Goal: Information Seeking & Learning: Learn about a topic

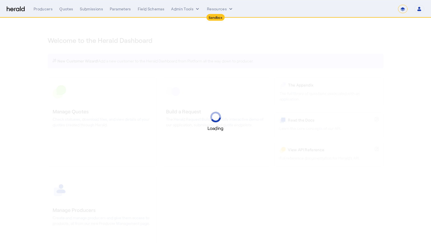
select select "*******"
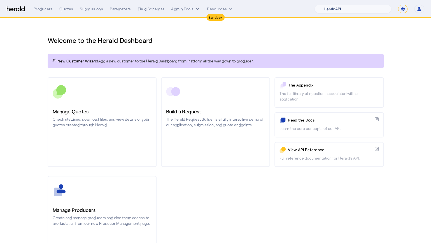
click at [378, 8] on select "1Fort Acrisure Acturis Affinity Advisors Affinity Risk Agentero AmWins Anzen Ao…" at bounding box center [352, 9] width 77 height 8
select select "pfm_h3db_crc"
click at [328, 5] on select "1Fort Acrisure Acturis Affinity Advisors Affinity Risk Agentero AmWins Anzen Ao…" at bounding box center [352, 9] width 77 height 8
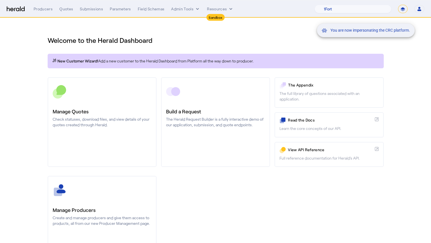
click at [215, 43] on div "You are now impersonating the CRC platform." at bounding box center [215, 121] width 431 height 243
click at [62, 8] on div "You are now impersonating the CRC platform." at bounding box center [215, 121] width 431 height 243
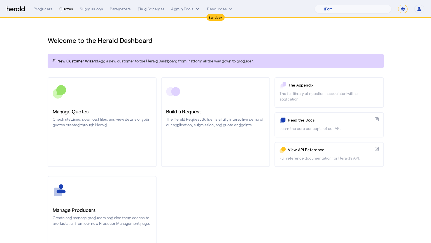
click at [66, 10] on div "Quotes" at bounding box center [66, 9] width 14 height 6
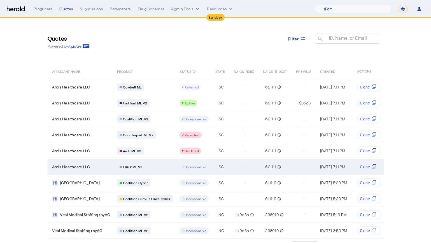
click at [98, 169] on td "Arcis Healthcare LLC" at bounding box center [80, 167] width 65 height 16
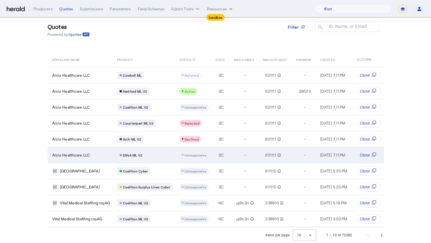
scroll to position [16, 0]
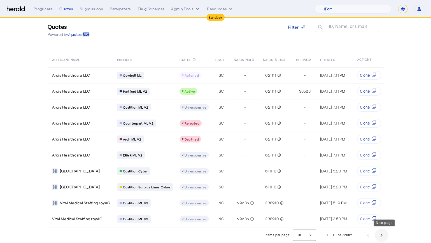
click at [384, 237] on span "Next page" at bounding box center [380, 234] width 13 height 13
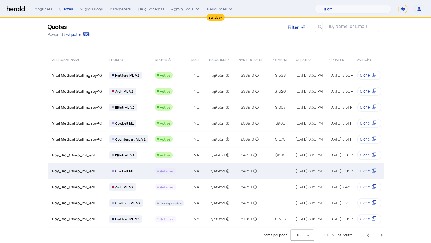
click at [182, 168] on div "Referred" at bounding box center [169, 171] width 29 height 7
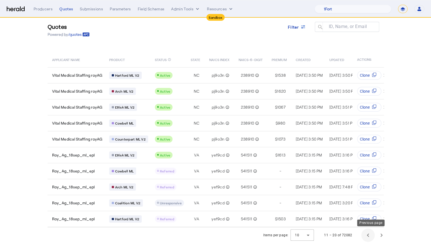
click at [367, 236] on span "Previous page" at bounding box center [367, 234] width 13 height 13
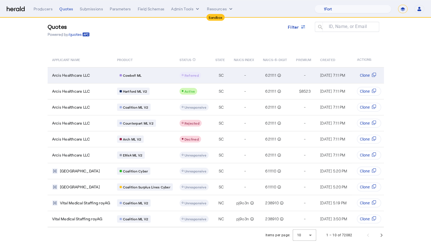
click at [167, 72] on div "Cowbell ML" at bounding box center [145, 75] width 56 height 7
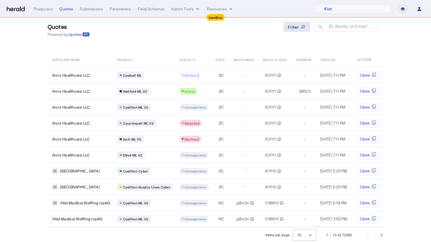
click at [301, 20] on span at bounding box center [296, 26] width 27 height 13
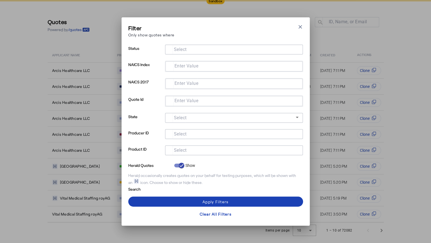
scroll to position [0, 0]
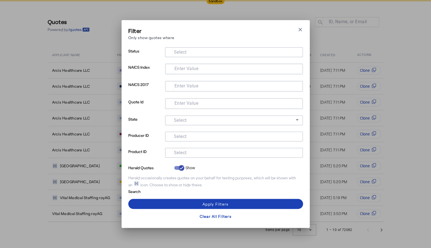
click at [199, 148] on div at bounding box center [233, 153] width 129 height 10
type input "***"
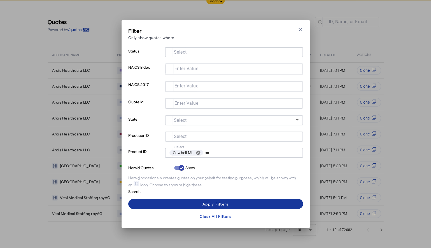
click at [227, 201] on span at bounding box center [215, 204] width 175 height 13
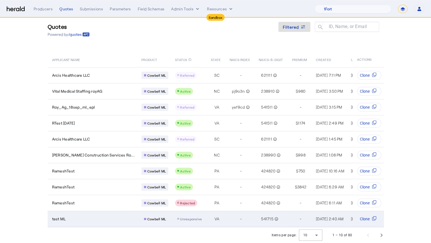
scroll to position [16, 0]
click at [225, 214] on td "-" at bounding box center [239, 219] width 29 height 16
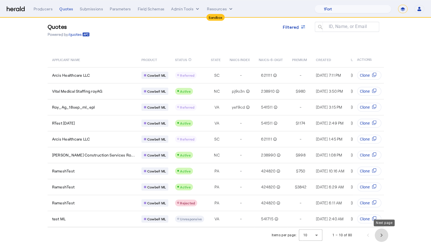
click at [384, 239] on span "Next page" at bounding box center [380, 234] width 13 height 13
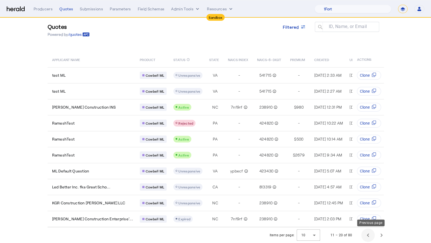
click at [370, 236] on span "Previous page" at bounding box center [367, 234] width 13 height 13
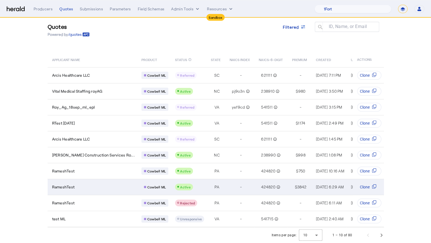
click at [238, 183] on div "-" at bounding box center [241, 187] width 6 height 8
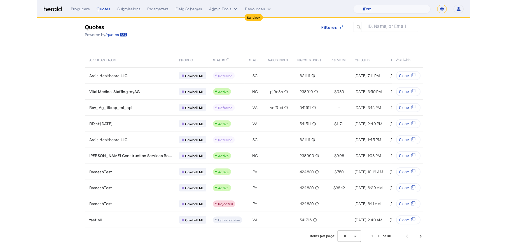
scroll to position [0, 0]
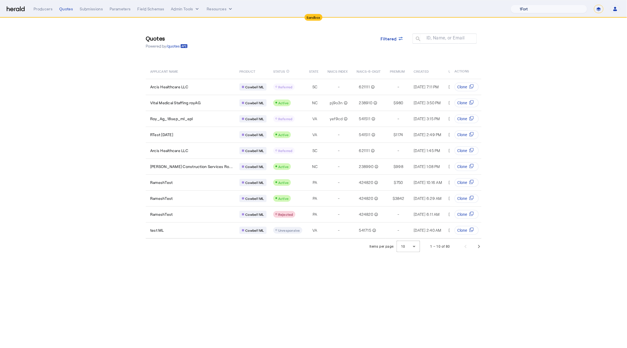
click at [430, 10] on select "1Fort Acrisure Acturis Affinity Advisors Affinity Risk Agentero AmWins Anzen Ao…" at bounding box center [549, 9] width 77 height 8
select select "pfm_2v8p_herald_api"
click at [430, 5] on select "1Fort Acrisure Acturis Affinity Advisors Affinity Risk Agentero AmWins Anzen Ao…" at bounding box center [549, 9] width 77 height 8
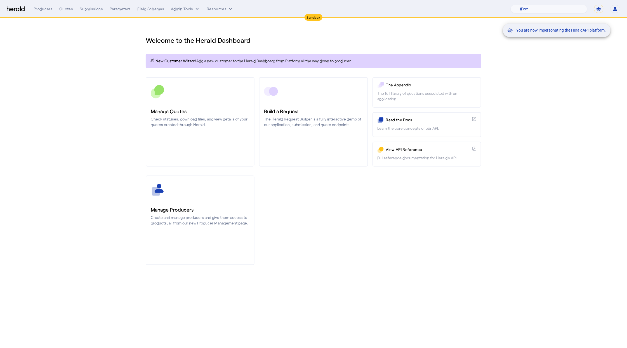
click at [95, 90] on div "You are now impersonating the HeraldAPI platform." at bounding box center [313, 174] width 627 height 348
click at [63, 11] on div "Quotes" at bounding box center [66, 9] width 14 height 6
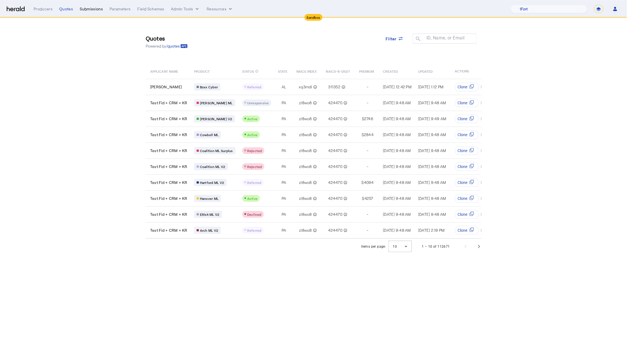
click at [93, 10] on div "Submissions" at bounding box center [91, 9] width 23 height 6
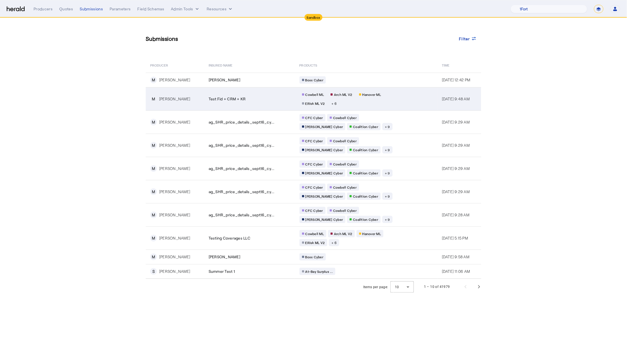
click at [265, 104] on td "Test Fid + CRM + KR" at bounding box center [249, 98] width 91 height 23
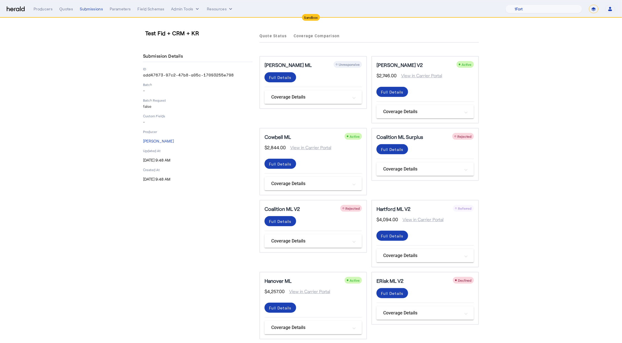
click at [430, 112] on section "Test Fid + CRM + KR Submission Details ID add47673-97c2-47b8-a05c-17093255e798 …" at bounding box center [311, 220] width 622 height 404
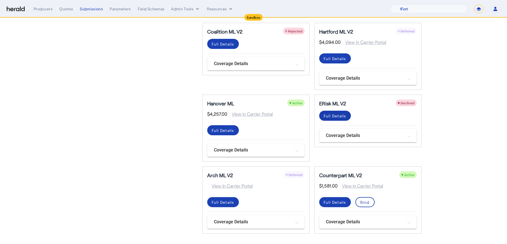
scroll to position [10, 0]
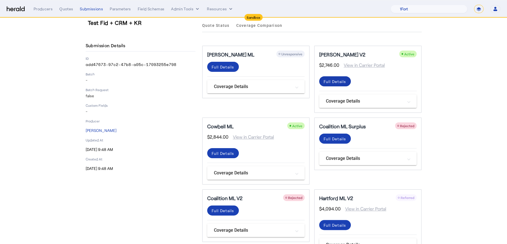
click at [335, 79] on div "Full Details" at bounding box center [334, 82] width 23 height 6
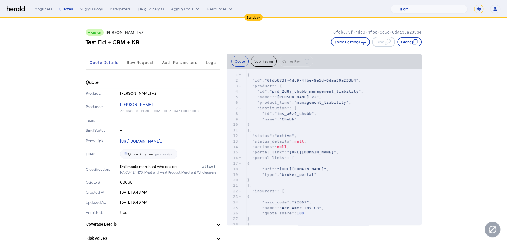
click at [148, 67] on span "Raw Request" at bounding box center [140, 62] width 27 height 13
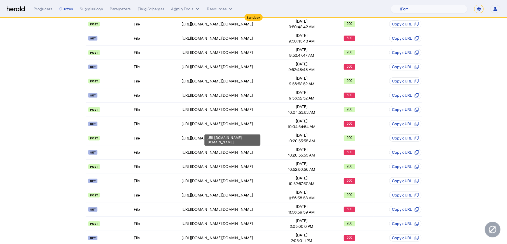
scroll to position [192, 0]
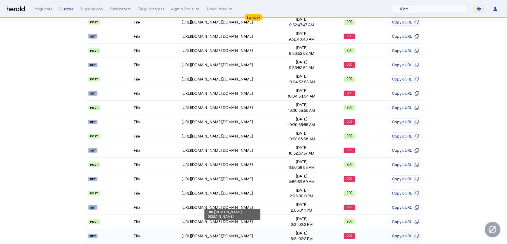
click at [256, 234] on td "https://nauat.chubbdigital.com/sales.commercial/quotedocument/770838" at bounding box center [229, 236] width 96 height 14
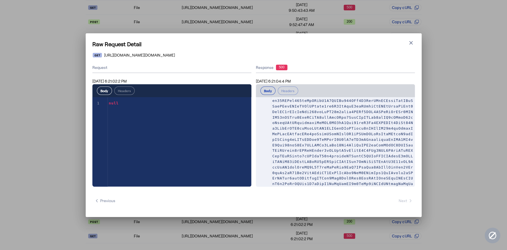
scroll to position [300, 0]
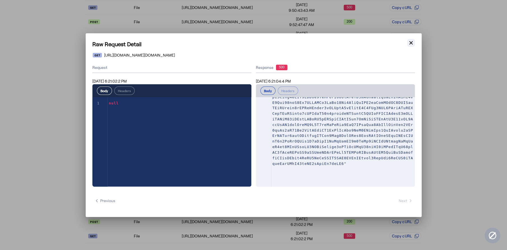
click at [411, 42] on icon "button" at bounding box center [411, 43] width 6 height 6
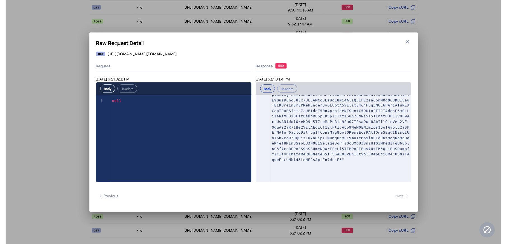
scroll to position [192, 0]
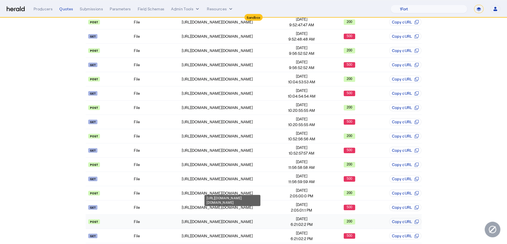
click at [270, 219] on div "https://nauat.chubbdigital.com/enterprise.operations.authorization" at bounding box center [229, 222] width 95 height 6
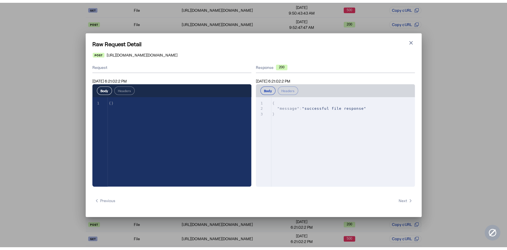
scroll to position [0, 0]
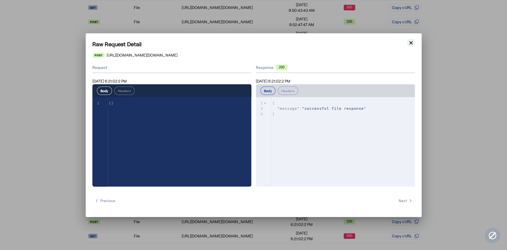
click at [412, 45] on icon "button" at bounding box center [411, 43] width 6 height 6
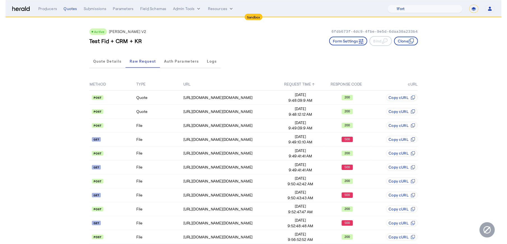
scroll to position [192, 0]
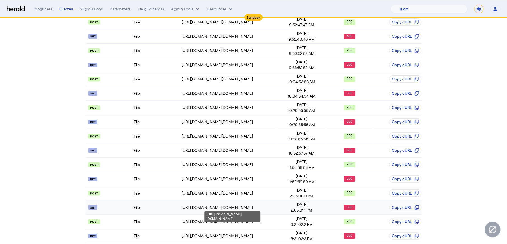
click at [274, 205] on div "https://nauat.chubbdigital.com/sales.commercial/quotedocument/770838" at bounding box center [229, 208] width 95 height 6
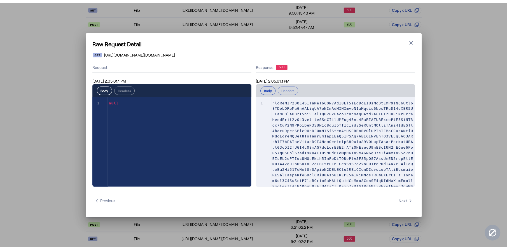
scroll to position [0, 0]
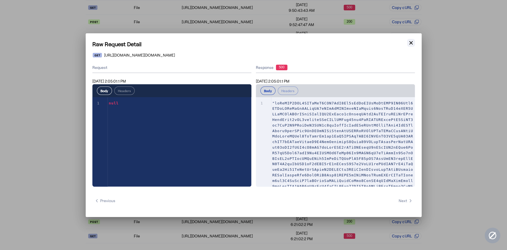
click at [410, 45] on icon "button" at bounding box center [411, 43] width 6 height 6
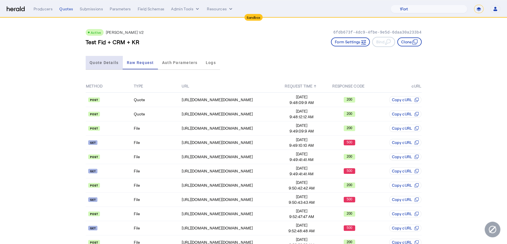
click at [110, 67] on span "Quote Details" at bounding box center [104, 62] width 29 height 13
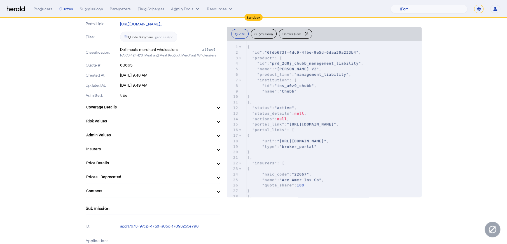
scroll to position [146, 0]
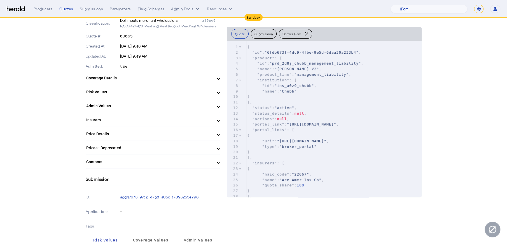
click at [191, 134] on mat-panel-title "Price Details" at bounding box center [149, 134] width 126 height 6
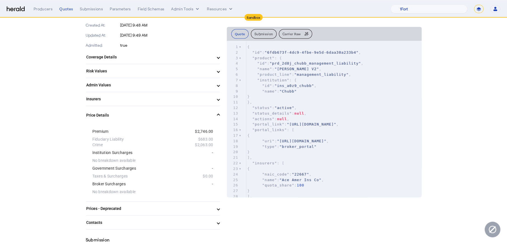
scroll to position [190, 0]
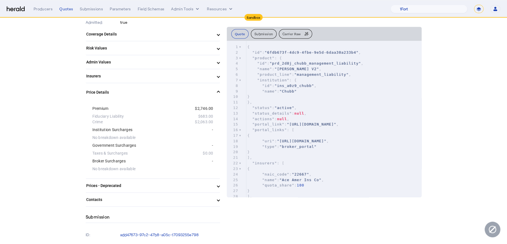
click at [212, 93] on mat-panel-title "Price Details" at bounding box center [149, 93] width 126 height 6
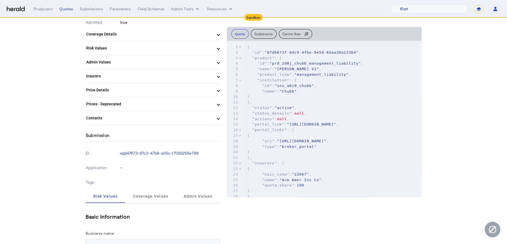
click at [217, 117] on span "Contacts" at bounding box center [151, 118] width 131 height 6
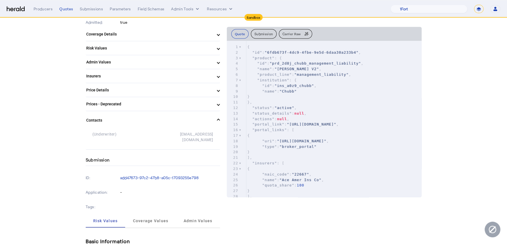
click at [217, 118] on span "Contacts" at bounding box center [151, 121] width 131 height 6
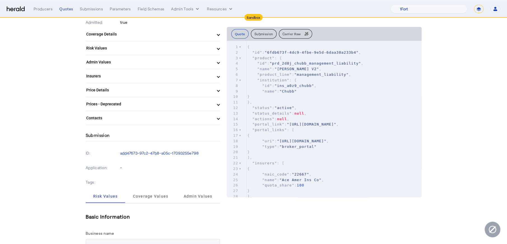
click at [220, 107] on mat-expansion-panel-header "Prices - Deprecated" at bounding box center [153, 103] width 134 height 13
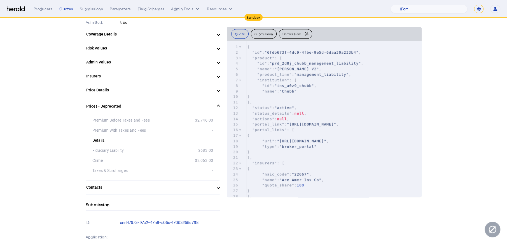
click at [219, 107] on span at bounding box center [218, 107] width 2 height 6
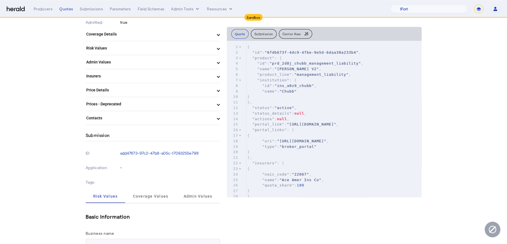
click at [213, 76] on mat-panel-title "Insurers" at bounding box center [149, 76] width 126 height 6
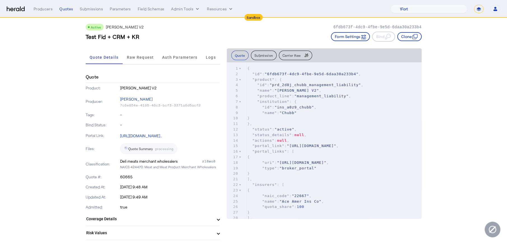
scroll to position [13, 0]
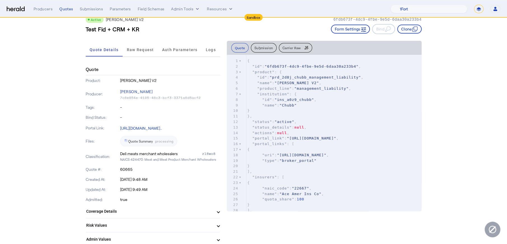
click at [132, 168] on p "60665" at bounding box center [170, 170] width 100 height 6
copy p "60665"
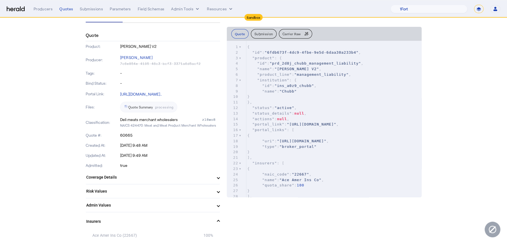
scroll to position [165, 0]
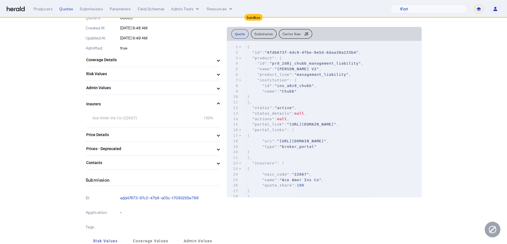
click at [208, 57] on mat-panel-title "Coverage Details" at bounding box center [149, 60] width 126 height 6
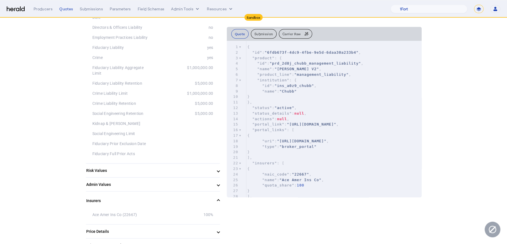
scroll to position [162, 0]
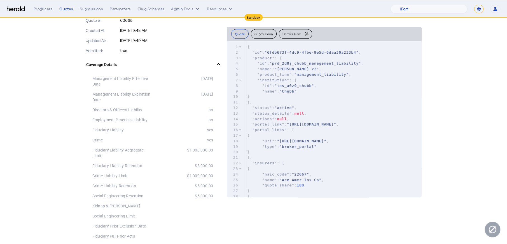
click at [219, 65] on span at bounding box center [218, 65] width 2 height 6
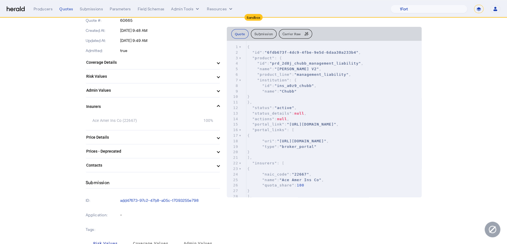
scroll to position [161, 0]
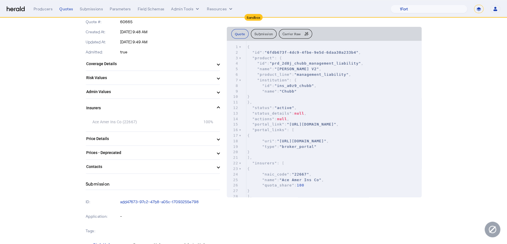
click at [219, 92] on span at bounding box center [218, 92] width 2 height 6
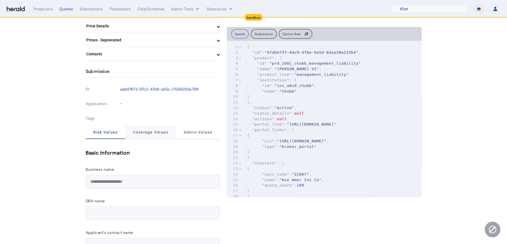
click at [154, 129] on span "Coverage Values" at bounding box center [151, 132] width 36 height 13
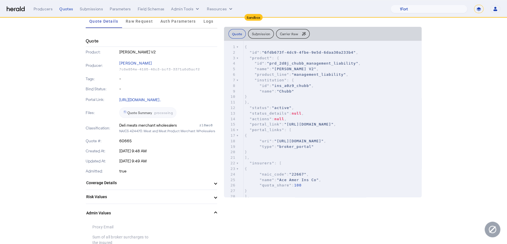
scroll to position [139, 0]
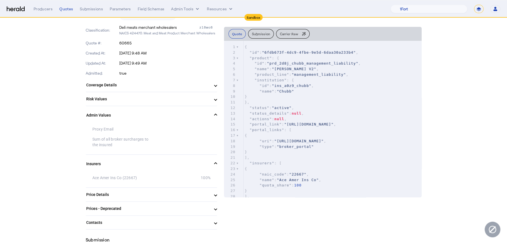
click at [201, 89] on mat-expansion-panel-header "Coverage Details" at bounding box center [152, 84] width 132 height 13
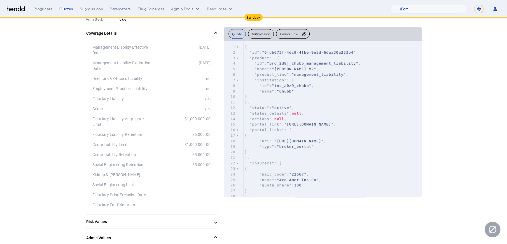
scroll to position [194, 0]
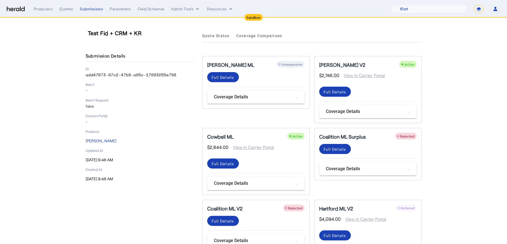
click at [430, 79] on section "Test Fid + CRM + KR Submission Details ID add47673-97c2-47b8-a05c-17093255e798 …" at bounding box center [253, 220] width 507 height 404
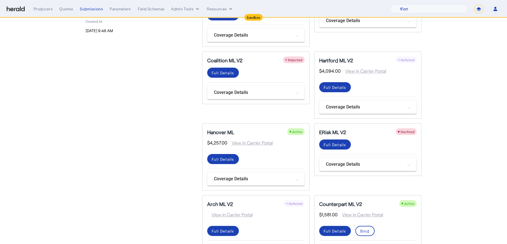
scroll to position [177, 0]
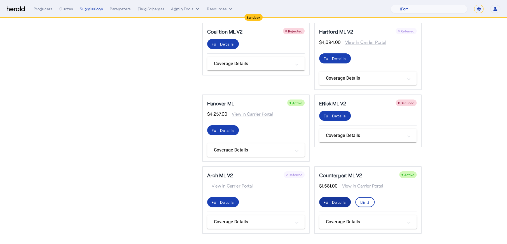
click at [337, 205] on span at bounding box center [335, 202] width 32 height 13
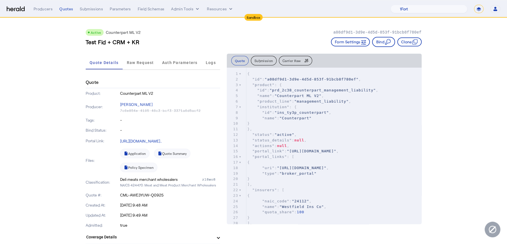
click at [150, 195] on p "CML-AWE3YUW-Q0925" at bounding box center [170, 196] width 100 height 6
copy div "CML-AWE3YUW-Q0925"
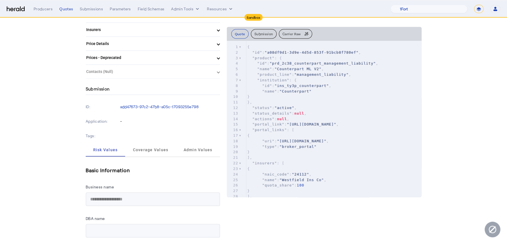
scroll to position [186, 0]
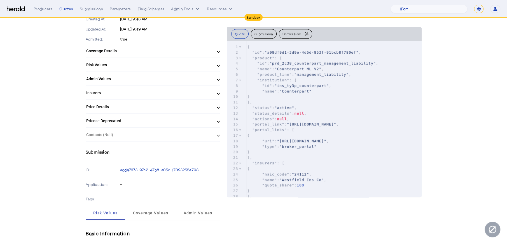
click at [201, 95] on mat-panel-title "Insurers" at bounding box center [149, 93] width 126 height 6
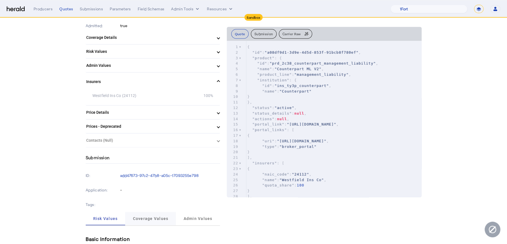
click at [156, 215] on span "Coverage Values" at bounding box center [151, 218] width 36 height 13
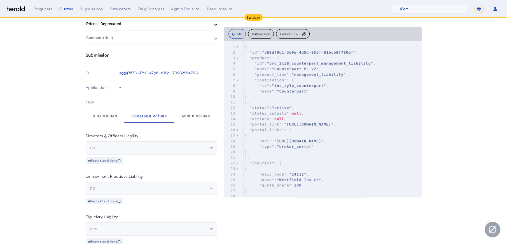
scroll to position [137, 0]
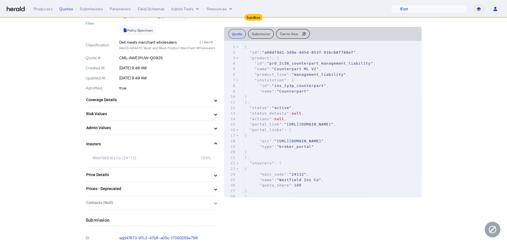
click at [195, 101] on mat-panel-title "Coverage Details" at bounding box center [148, 100] width 124 height 6
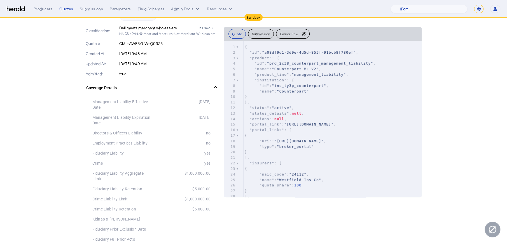
scroll to position [152, 0]
click at [214, 85] on span at bounding box center [215, 88] width 2 height 6
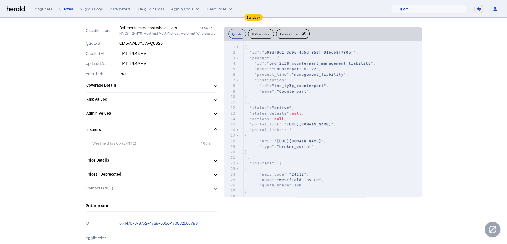
click at [206, 162] on mat-panel-title "Price Details" at bounding box center [148, 161] width 124 height 6
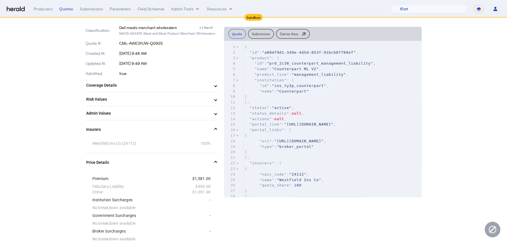
click at [214, 129] on span at bounding box center [215, 130] width 2 height 6
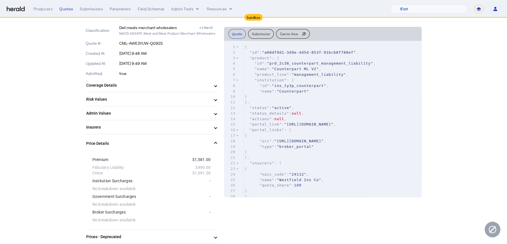
click at [202, 137] on mat-expansion-panel-header "Price Details" at bounding box center [152, 144] width 132 height 18
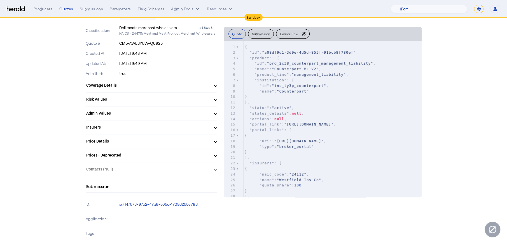
click at [208, 139] on mat-panel-title "Price Details" at bounding box center [148, 142] width 124 height 6
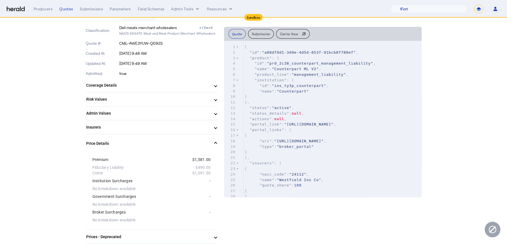
click at [208, 139] on mat-expansion-panel-header "Price Details" at bounding box center [152, 144] width 132 height 18
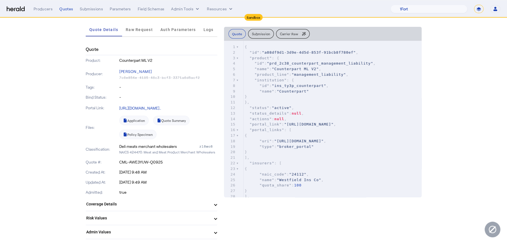
scroll to position [0, 0]
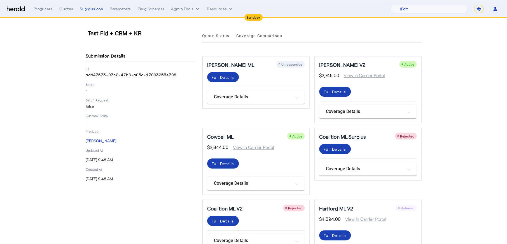
click at [430, 129] on section "Test Fid + CRM + KR Submission Details ID add47673-97c2-47b8-a05c-17093255e798 …" at bounding box center [253, 220] width 507 height 404
click at [225, 165] on div "Full Details" at bounding box center [223, 164] width 23 height 6
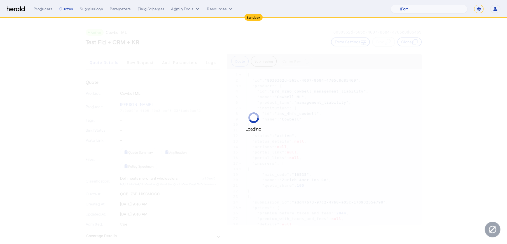
scroll to position [10, 0]
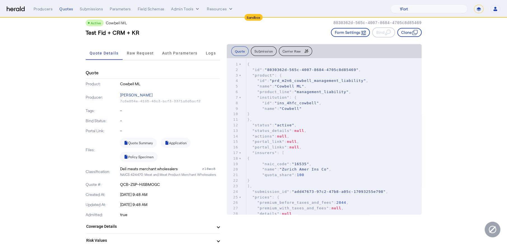
click at [142, 184] on p "QCB-ZSP-HJSBMOGC" at bounding box center [170, 185] width 100 height 6
copy div "QCB-ZSP-HJSBMOGC"
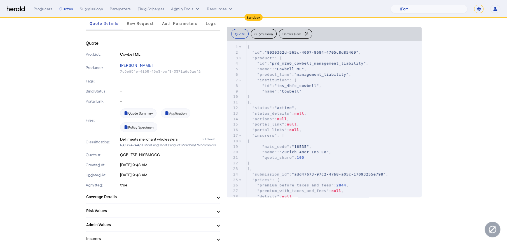
scroll to position [134, 0]
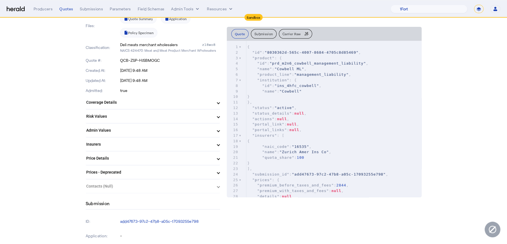
click at [205, 143] on mat-panel-title "Insurers" at bounding box center [149, 145] width 126 height 6
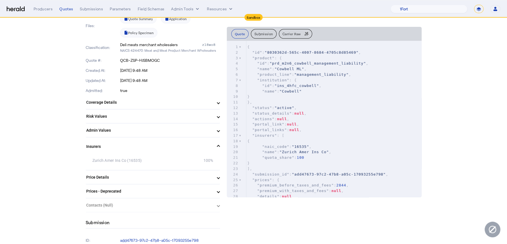
click at [197, 100] on mat-panel-title "Coverage Details" at bounding box center [149, 103] width 126 height 6
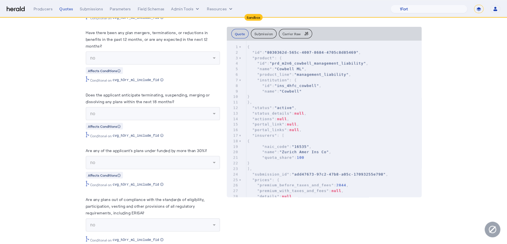
scroll to position [2587, 0]
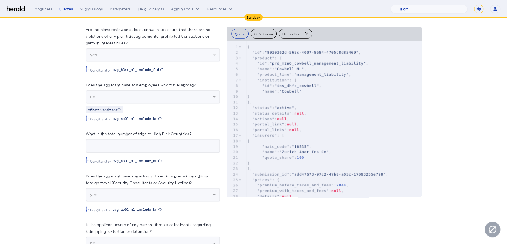
click at [69, 160] on app-quote-details "Active Cowbell ML 8030362d-565c-4007-8684-4705c8d85469 Test Fid + CRM + KR Form…" at bounding box center [253, 72] width 507 height 5282
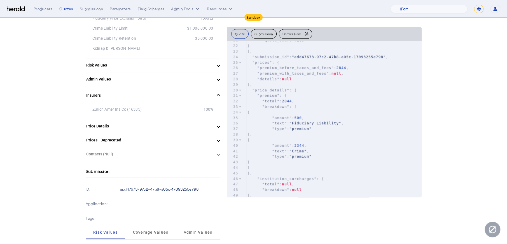
scroll to position [383, 0]
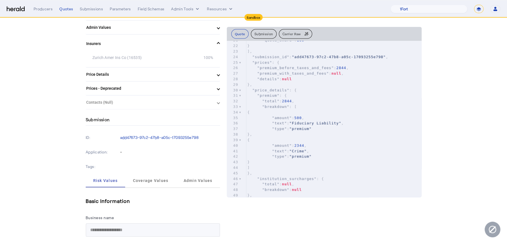
click at [220, 77] on mat-expansion-panel-header "Price Details" at bounding box center [153, 74] width 134 height 13
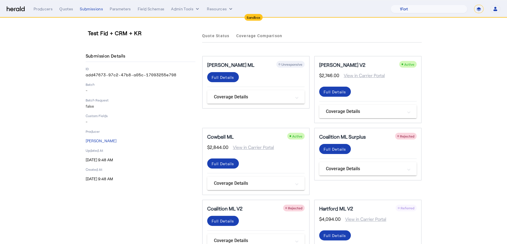
click at [430, 86] on section "Test Fid + CRM + KR Submission Details ID add47673-97c2-47b8-a05c-17093255e798 …" at bounding box center [253, 220] width 507 height 404
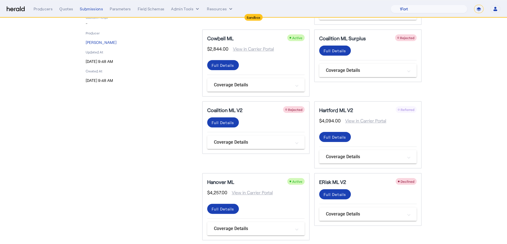
scroll to position [177, 0]
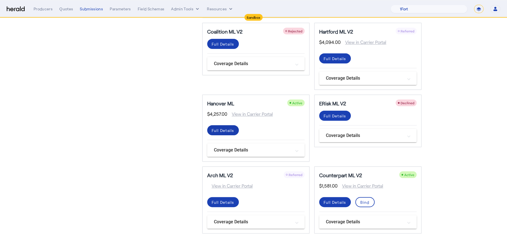
click at [236, 133] on span at bounding box center [223, 130] width 32 height 13
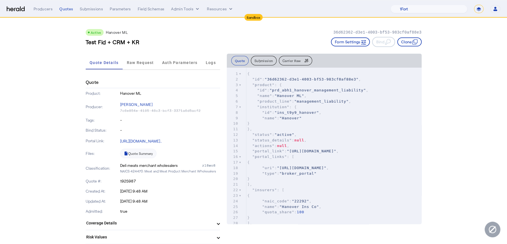
click at [124, 180] on p "1925987" at bounding box center [170, 182] width 100 height 6
copy p "1925987"
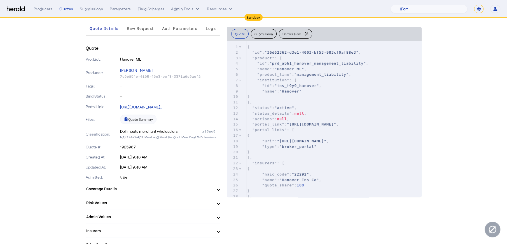
scroll to position [126, 0]
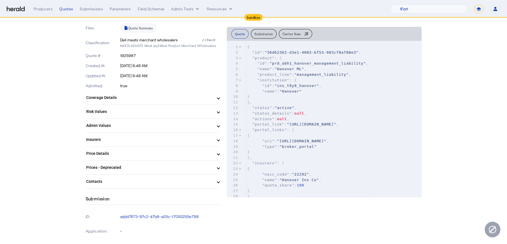
click at [213, 136] on mat-expansion-panel-header "Insurers" at bounding box center [153, 139] width 134 height 13
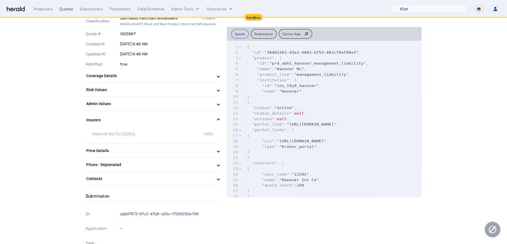
scroll to position [148, 0]
click at [213, 119] on mat-panel-title "Insurers" at bounding box center [149, 120] width 126 height 6
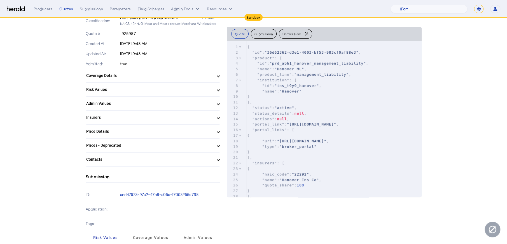
click at [213, 133] on mat-panel-title "Price Details" at bounding box center [149, 132] width 126 height 6
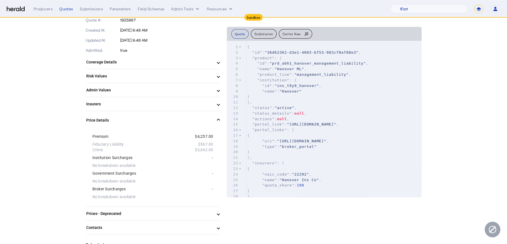
scroll to position [183, 0]
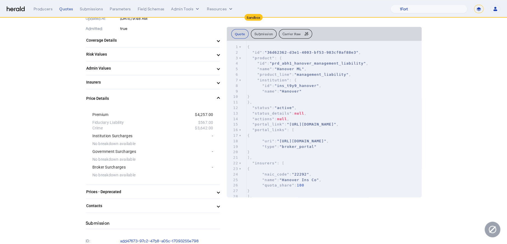
click at [217, 101] on span "Price Details" at bounding box center [151, 99] width 131 height 6
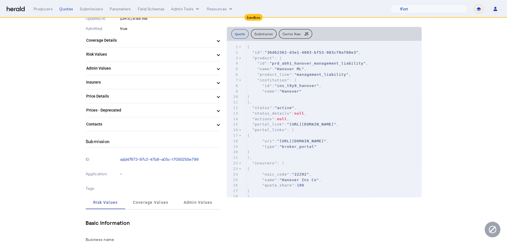
click at [213, 44] on mat-expansion-panel-header "Coverage Details" at bounding box center [153, 40] width 134 height 13
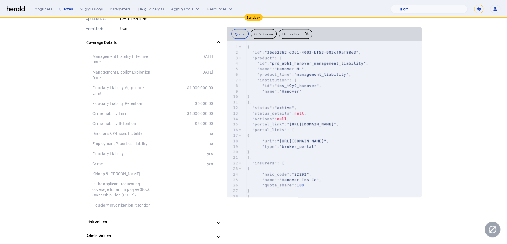
click at [220, 38] on mat-expansion-panel-header "Coverage Details" at bounding box center [153, 43] width 134 height 18
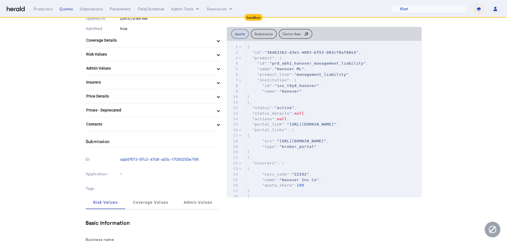
click at [219, 40] on span at bounding box center [218, 40] width 2 height 6
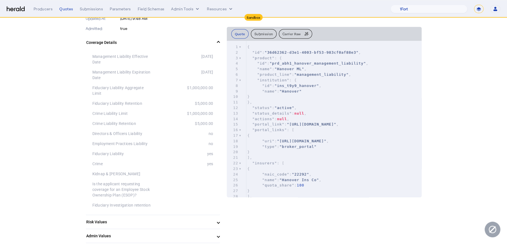
click at [219, 40] on span at bounding box center [218, 43] width 2 height 6
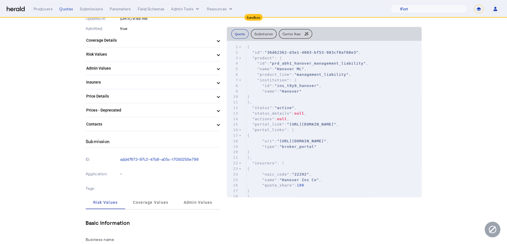
scroll to position [197, 0]
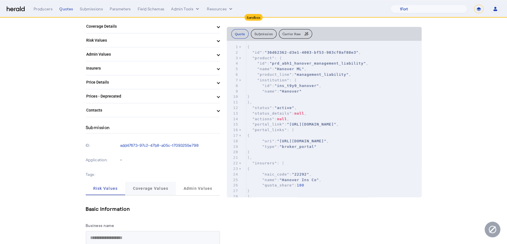
click at [158, 185] on span "Coverage Values" at bounding box center [151, 188] width 36 height 13
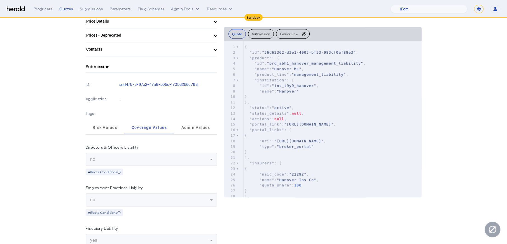
scroll to position [118, 0]
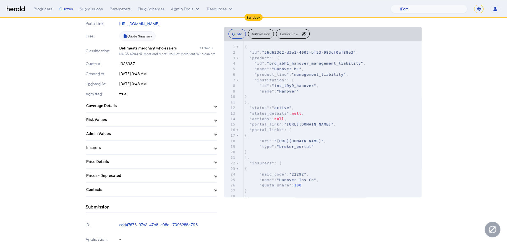
click at [187, 93] on p "true" at bounding box center [168, 94] width 98 height 6
click at [197, 104] on mat-panel-title "Coverage Details" at bounding box center [148, 106] width 124 height 6
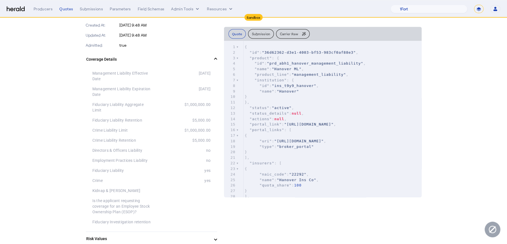
scroll to position [167, 0]
click at [209, 59] on span "Coverage Details" at bounding box center [150, 59] width 128 height 6
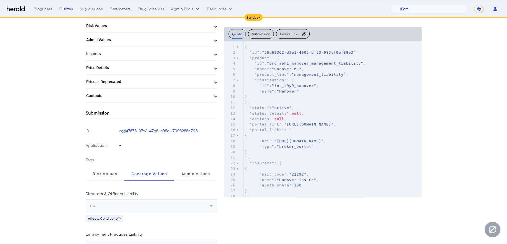
scroll to position [240, 0]
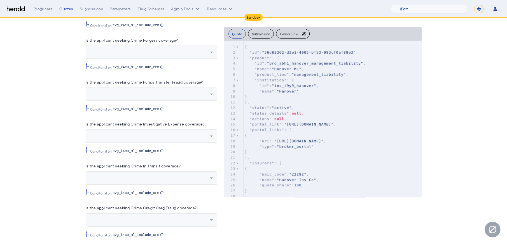
scroll to position [1377, 0]
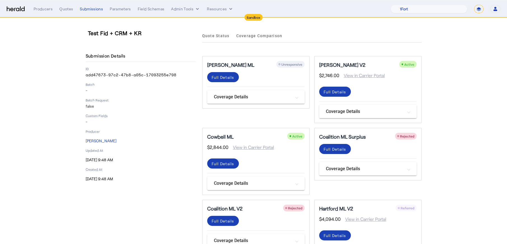
click at [430, 91] on section "Test Fid + CRM + KR Submission Details ID add47673-97c2-47b8-a05c-17093255e798 …" at bounding box center [253, 220] width 507 height 404
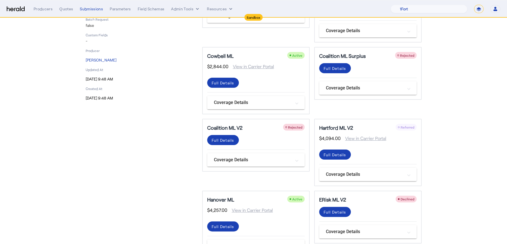
scroll to position [14, 0]
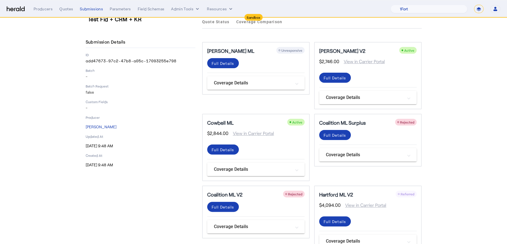
click at [430, 188] on section "Test Fid + CRM + KR Submission Details ID add47673-97c2-47b8-a05c-17093255e798 …" at bounding box center [253, 206] width 507 height 404
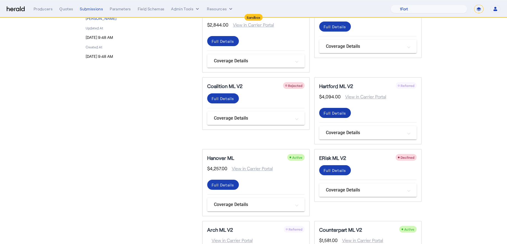
scroll to position [139, 0]
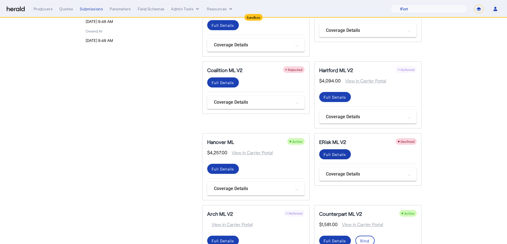
click at [346, 155] on div "Full Details" at bounding box center [334, 155] width 23 height 6
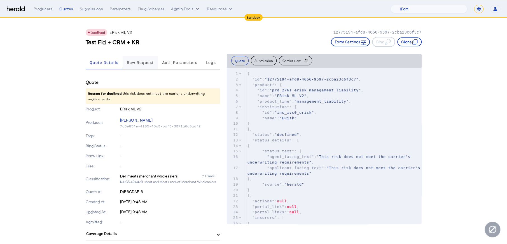
click at [142, 64] on span "Raw Request" at bounding box center [140, 63] width 27 height 4
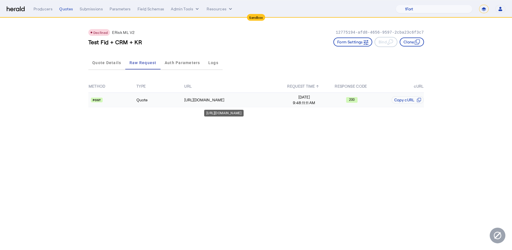
click at [255, 96] on td "https://proxy.heraldapi.com/e-risk/Submission/v5.0/Application/Company/Private/…" at bounding box center [232, 100] width 96 height 15
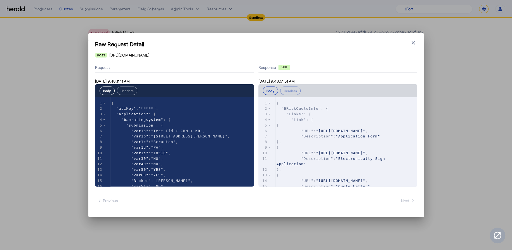
click at [328, 130] on pre ""URL" : "https://preprod.bamapplication.com/mini/bamurl.aspx?data=D4C9A7E94CEC4…" at bounding box center [347, 131] width 142 height 6
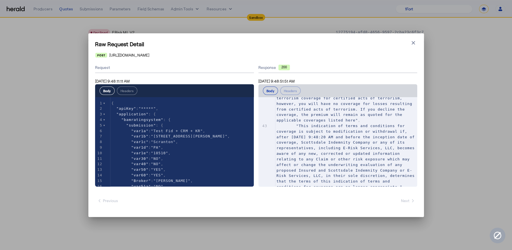
scroll to position [419, 0]
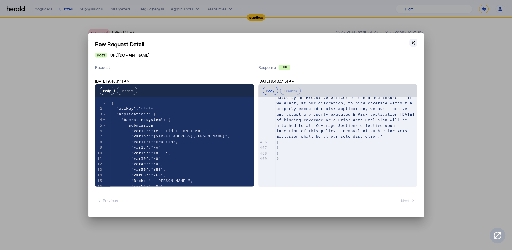
click at [411, 41] on icon "button" at bounding box center [414, 43] width 6 height 6
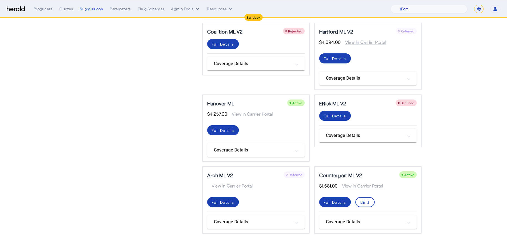
click at [228, 204] on div "Full Details" at bounding box center [223, 203] width 23 height 6
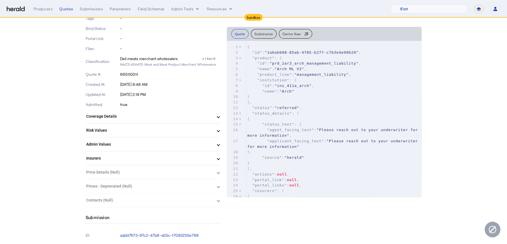
click at [159, 128] on mat-panel-title "Risk Values" at bounding box center [149, 131] width 126 height 6
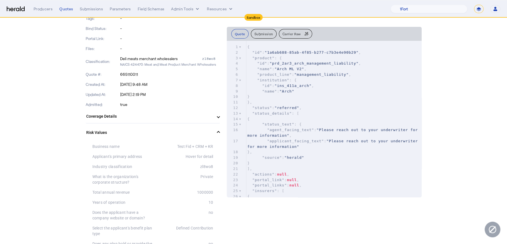
click at [159, 126] on mat-expansion-panel-header "Risk Values" at bounding box center [153, 133] width 134 height 18
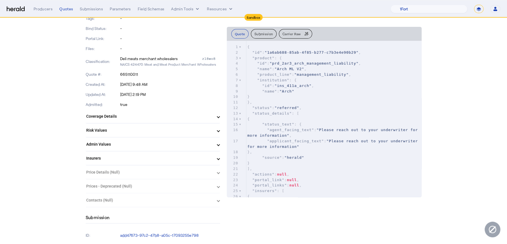
click at [183, 161] on mat-panel-title "Insurers" at bounding box center [149, 159] width 126 height 6
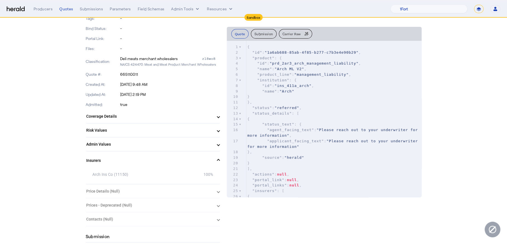
click at [183, 161] on mat-panel-title "Insurers" at bounding box center [149, 161] width 126 height 6
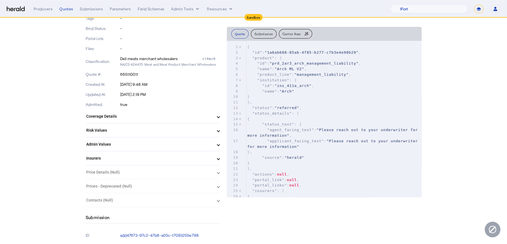
click at [216, 118] on span "Coverage Details" at bounding box center [151, 117] width 131 height 6
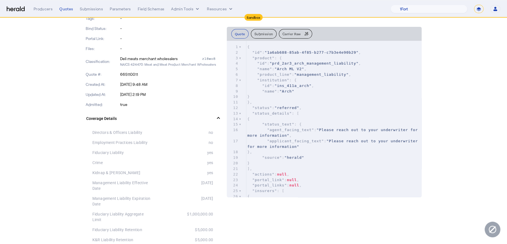
click at [216, 118] on span "Coverage Details" at bounding box center [151, 119] width 131 height 6
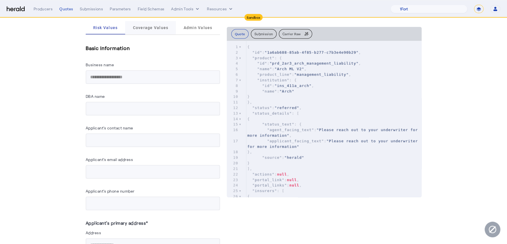
click at [140, 29] on span "Coverage Values" at bounding box center [151, 28] width 36 height 4
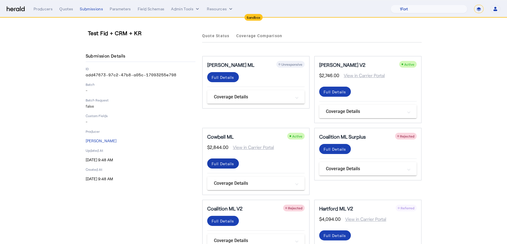
click at [221, 166] on div "Full Details" at bounding box center [223, 164] width 23 height 6
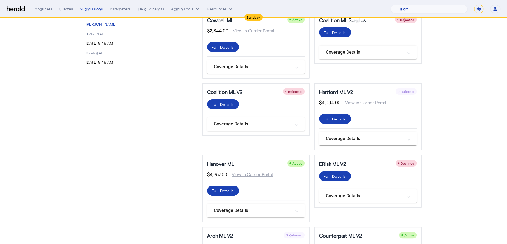
scroll to position [177, 0]
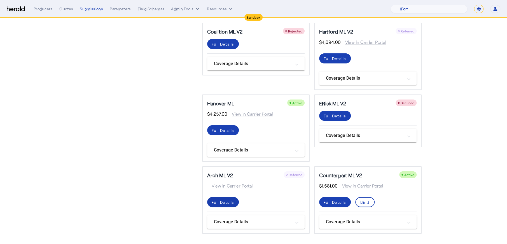
click at [230, 201] on div "Full Details" at bounding box center [223, 203] width 23 height 6
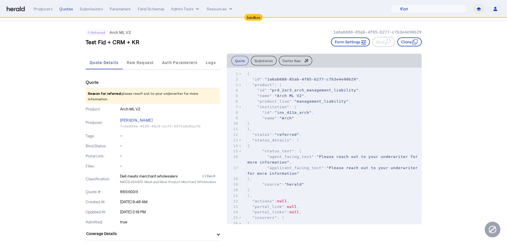
click at [132, 193] on p "665110011" at bounding box center [170, 192] width 100 height 6
copy p "665110011"
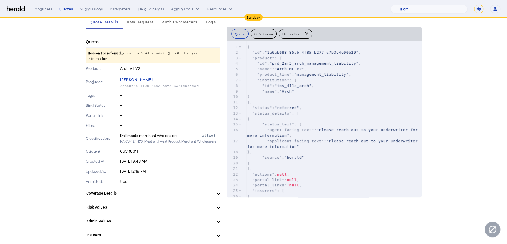
scroll to position [69, 0]
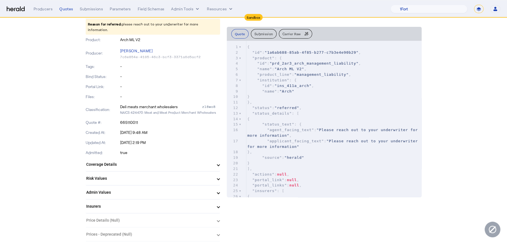
click at [192, 164] on mat-panel-title "Coverage Details" at bounding box center [149, 165] width 126 height 6
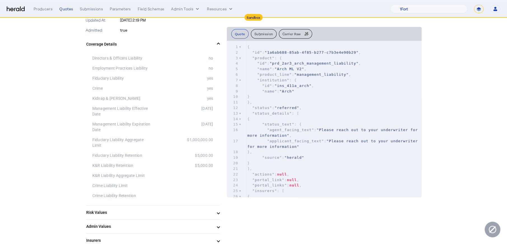
scroll to position [352, 0]
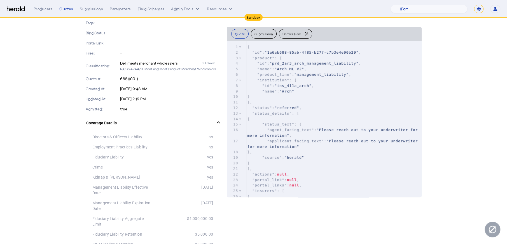
scroll to position [0, 0]
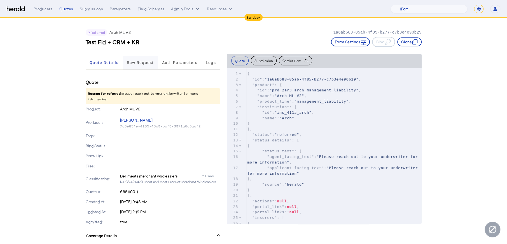
drag, startPoint x: 139, startPoint y: 53, endPoint x: 139, endPoint y: 63, distance: 9.5
click at [139, 63] on span "Raw Request" at bounding box center [140, 63] width 27 height 4
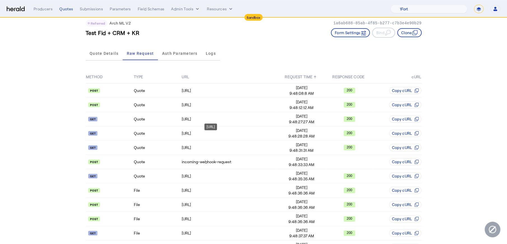
scroll to position [14, 0]
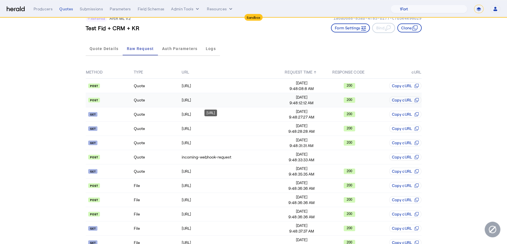
click at [227, 101] on div "https://api.morecowbell.ai/api/quote/v3/da/quote" at bounding box center [229, 100] width 95 height 6
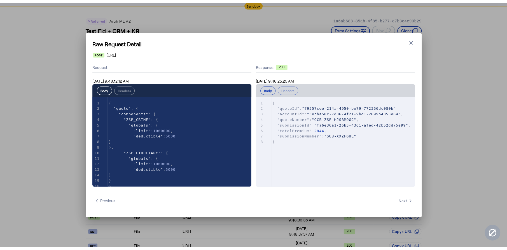
scroll to position [0, 0]
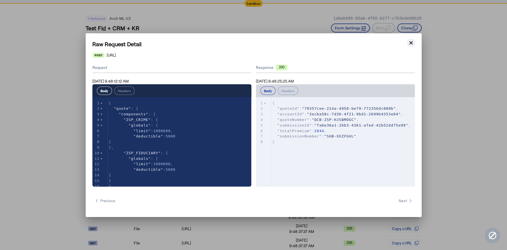
click at [412, 45] on icon "button" at bounding box center [411, 43] width 6 height 6
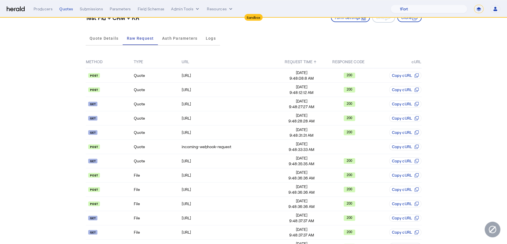
scroll to position [30, 0]
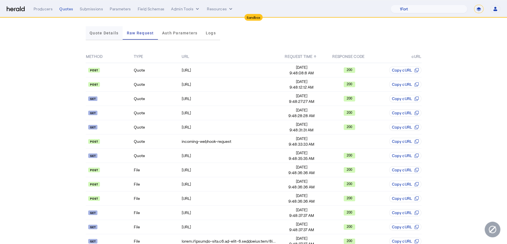
click at [107, 37] on span "Quote Details" at bounding box center [104, 32] width 29 height 13
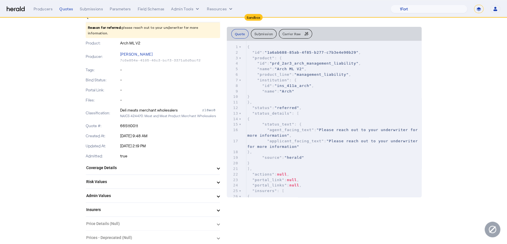
scroll to position [68, 0]
click at [154, 163] on mat-panel-title "Coverage Details" at bounding box center [149, 166] width 126 height 6
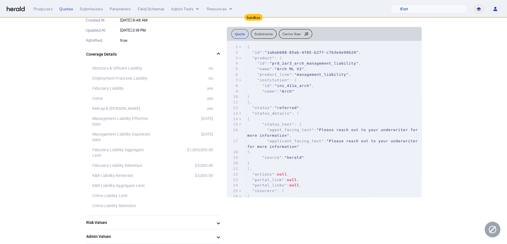
scroll to position [209, 0]
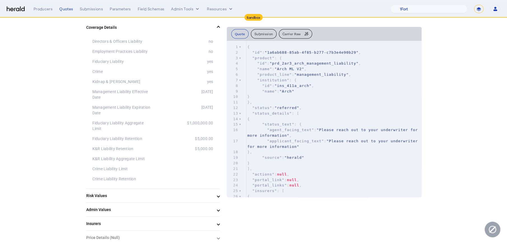
click at [188, 107] on div "[DATE]" at bounding box center [183, 110] width 60 height 11
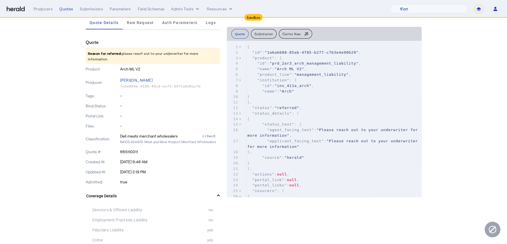
scroll to position [0, 0]
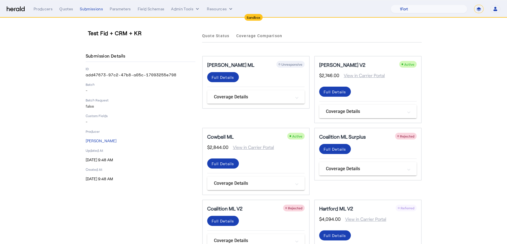
click at [430, 90] on div "Test Fid + CRM + KR Submission Details ID add47673-97c2-47b8-a05c-17093255e798 …" at bounding box center [253, 220] width 358 height 404
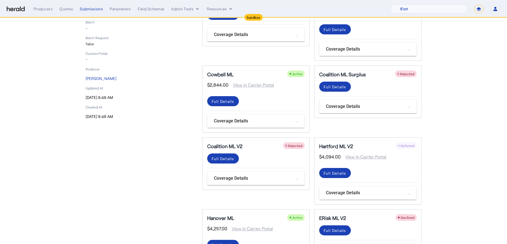
scroll to position [63, 0]
click at [324, 173] on span at bounding box center [335, 172] width 32 height 13
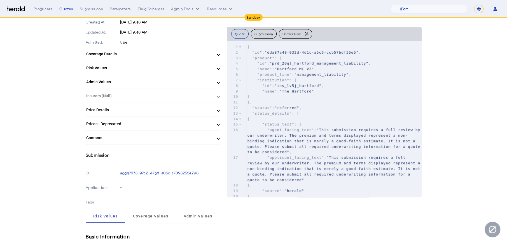
scroll to position [181, 0]
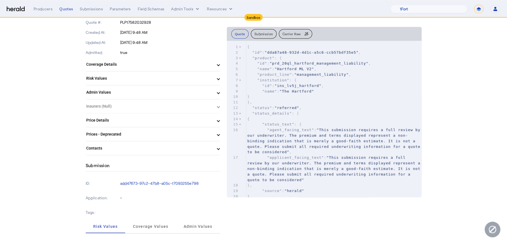
click at [205, 118] on mat-panel-title "Price Details" at bounding box center [149, 121] width 126 height 6
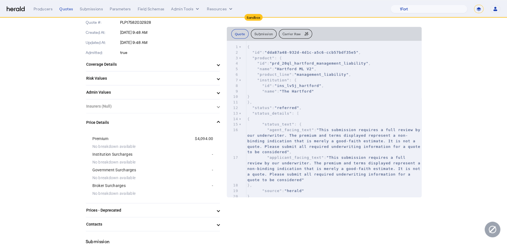
click at [217, 121] on span "Price Details" at bounding box center [151, 123] width 131 height 6
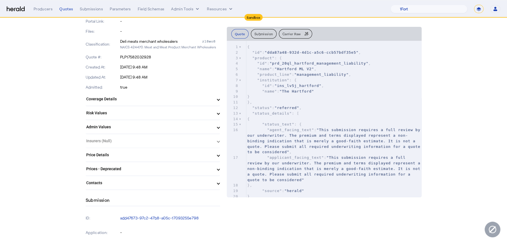
scroll to position [118, 0]
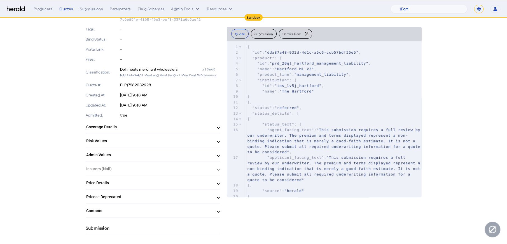
click at [141, 85] on p "PLP17582032928" at bounding box center [170, 85] width 100 height 6
copy p "PLP17582032928"
click at [188, 114] on p "true" at bounding box center [170, 115] width 100 height 6
click at [219, 127] on span at bounding box center [218, 127] width 2 height 6
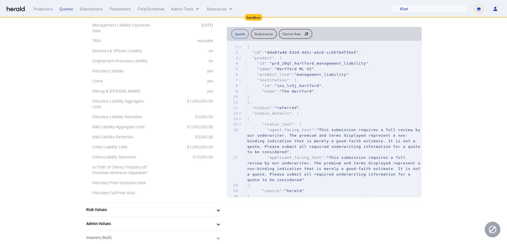
scroll to position [168, 0]
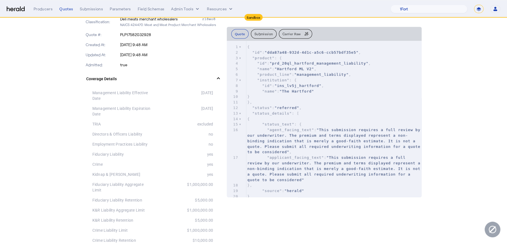
click at [213, 77] on mat-panel-title "Coverage Details" at bounding box center [149, 79] width 126 height 6
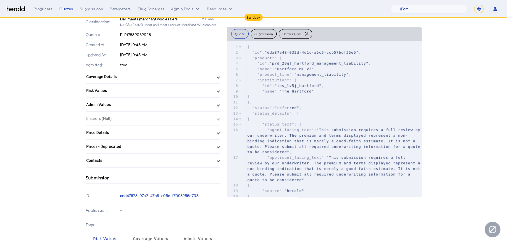
click at [191, 139] on mat-expansion-panel-header "Price Details" at bounding box center [153, 132] width 134 height 13
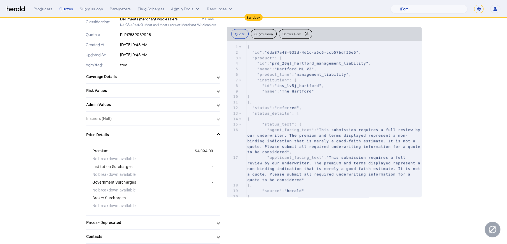
click at [220, 81] on mat-expansion-panel-header "Coverage Details" at bounding box center [153, 76] width 134 height 13
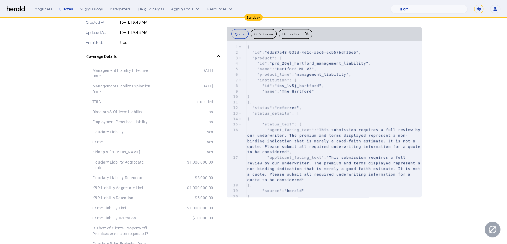
scroll to position [135, 0]
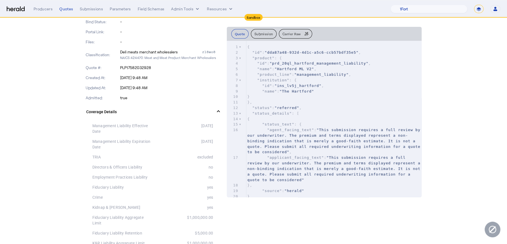
click at [219, 112] on span at bounding box center [218, 112] width 2 height 6
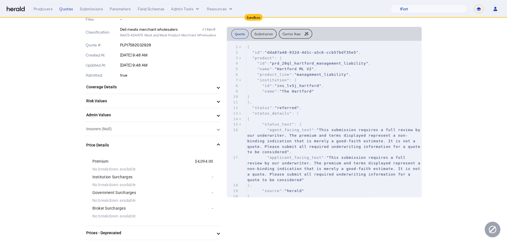
scroll to position [203, 0]
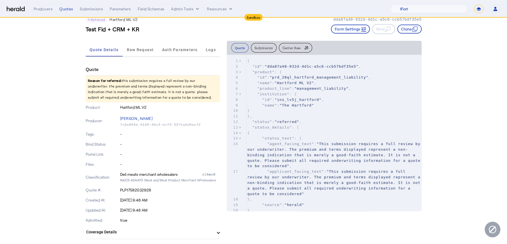
scroll to position [0, 0]
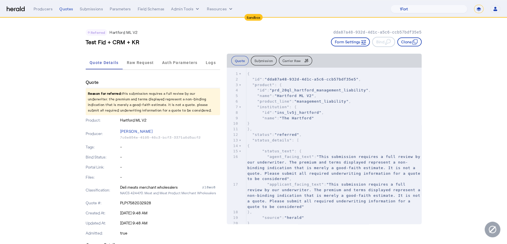
click at [10, 9] on img at bounding box center [16, 8] width 18 height 5
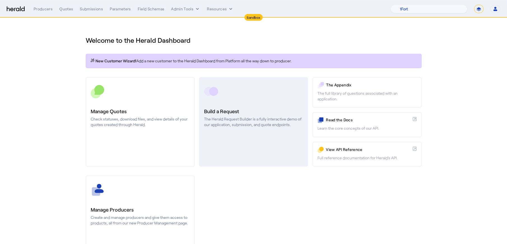
click at [255, 108] on h3 "Build a Request" at bounding box center [253, 111] width 99 height 8
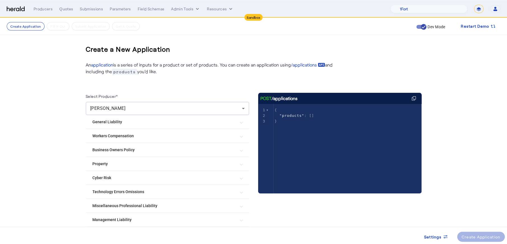
click at [180, 221] on Liability "Management Liability" at bounding box center [163, 220] width 143 height 6
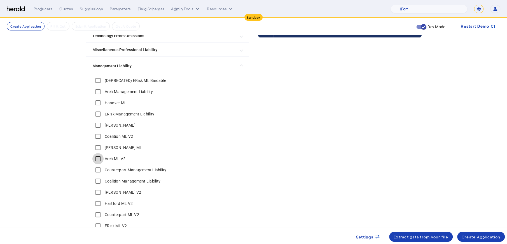
scroll to position [210, 0]
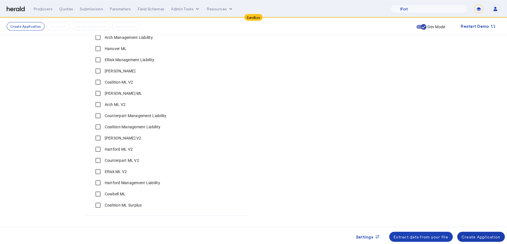
click at [430, 233] on span at bounding box center [481, 236] width 48 height 13
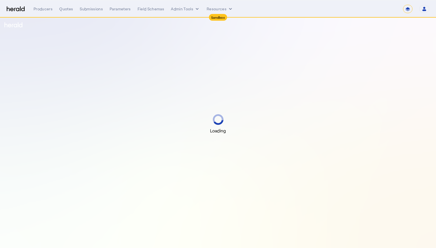
select select "*******"
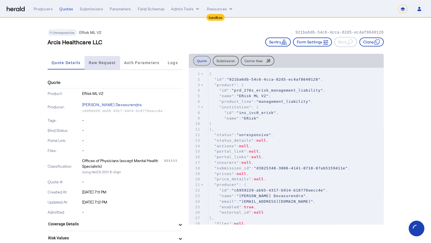
click at [97, 56] on span "Raw Request" at bounding box center [102, 62] width 27 height 13
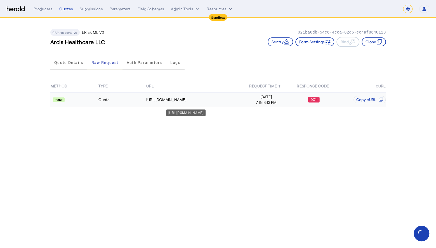
click at [208, 102] on div "https://proxy.heraldapi.com/e-risk/Submission/v5.0/Application/Company/Private/…" at bounding box center [193, 100] width 95 height 6
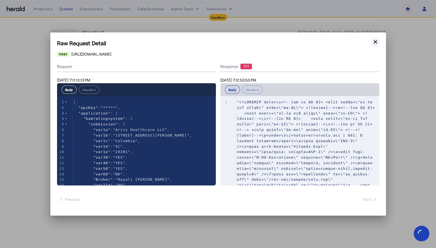
click at [377, 41] on icon "button" at bounding box center [376, 42] width 6 height 6
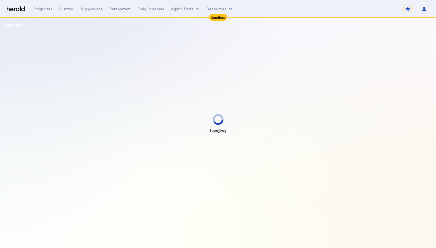
select select "*******"
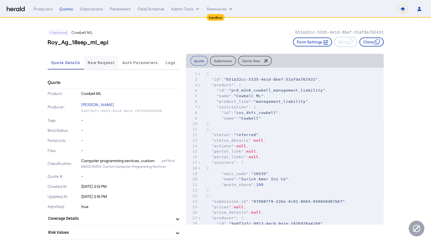
click at [103, 63] on span "Raw Request" at bounding box center [101, 63] width 27 height 4
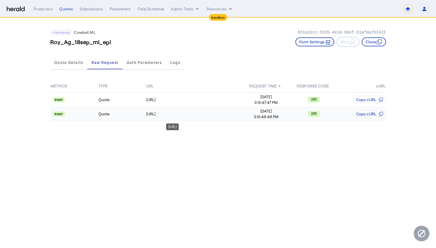
click at [217, 115] on div "[URL]" at bounding box center [193, 114] width 95 height 6
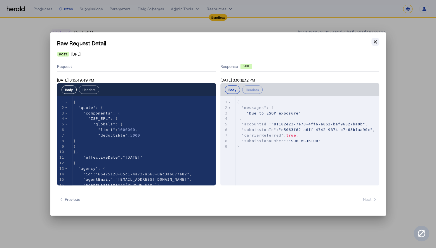
click at [374, 45] on button "Close modal" at bounding box center [376, 42] width 8 height 8
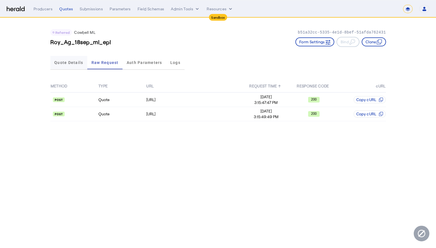
click at [78, 66] on span "Quote Details" at bounding box center [68, 62] width 29 height 13
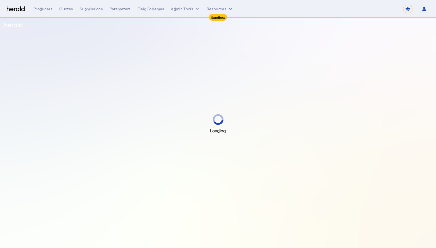
select select "*******"
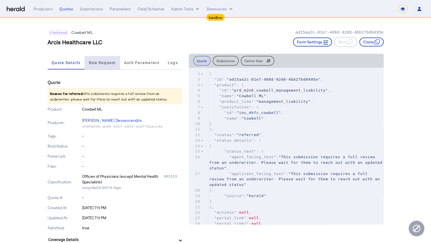
click at [105, 58] on span "Raw Request" at bounding box center [102, 62] width 27 height 13
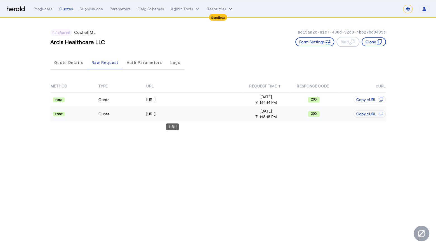
click at [227, 119] on td "[URL]" at bounding box center [194, 114] width 96 height 14
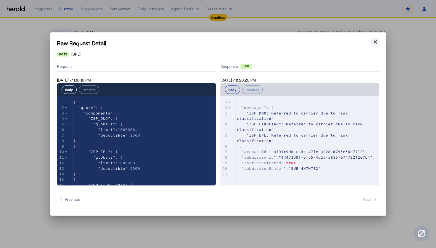
click at [375, 42] on icon "button" at bounding box center [375, 41] width 3 height 3
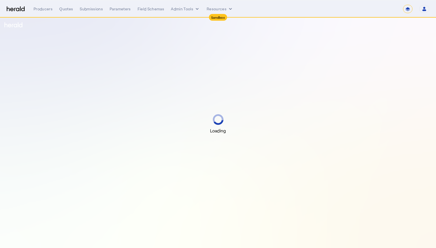
select select "*******"
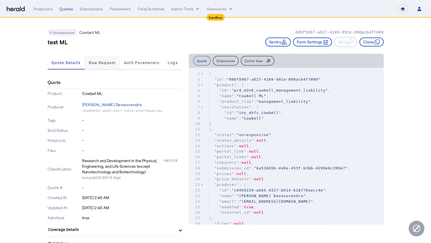
click at [111, 63] on span "Raw Request" at bounding box center [102, 63] width 27 height 4
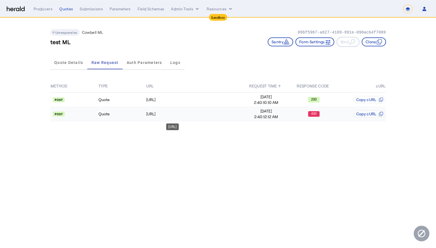
click at [217, 113] on div "https://api.morecowbell.ai/api/quote/v3/da/quote" at bounding box center [193, 114] width 95 height 6
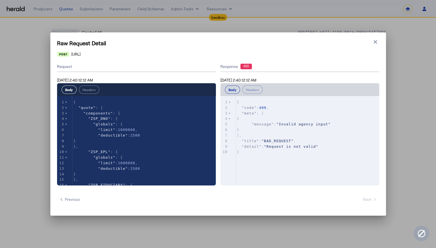
click at [377, 45] on icon "button" at bounding box center [376, 42] width 6 height 6
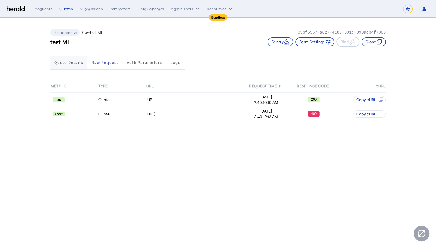
click at [74, 60] on span "Quote Details" at bounding box center [68, 62] width 29 height 13
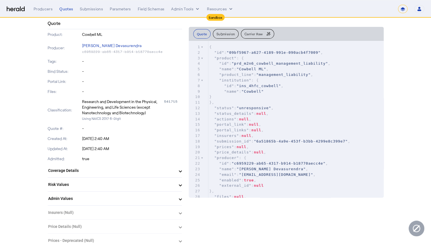
scroll to position [76, 0]
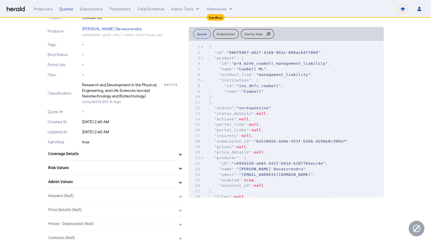
click at [181, 182] on span at bounding box center [180, 182] width 2 height 6
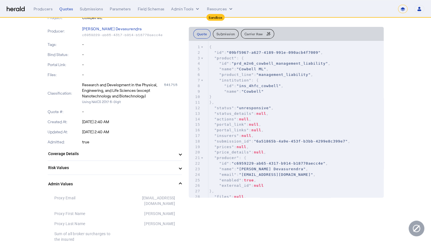
click at [181, 182] on span at bounding box center [180, 184] width 2 height 6
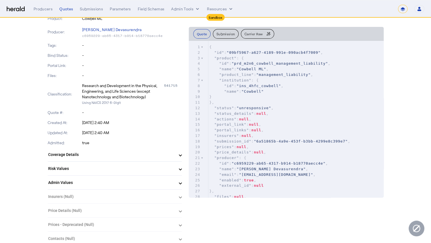
scroll to position [74, 0]
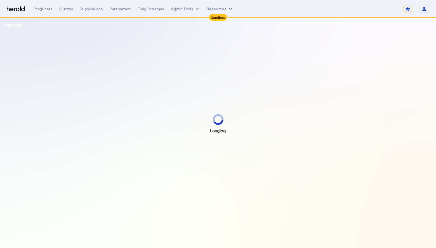
select select "*******"
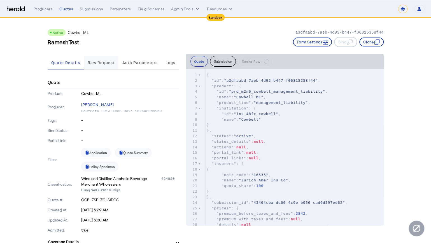
click at [105, 56] on span "Raw Request" at bounding box center [101, 62] width 27 height 13
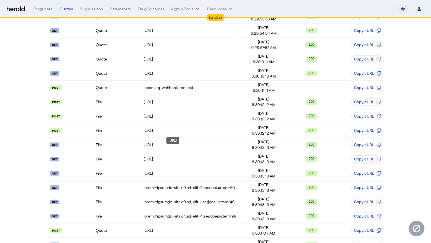
scroll to position [56, 0]
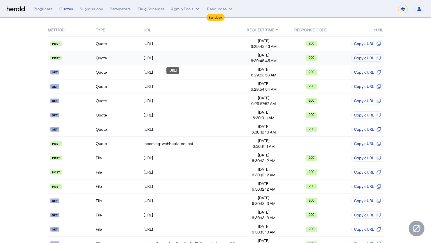
click at [177, 60] on div "https://api.morecowbell.ai/api/quote/v3/da/quote" at bounding box center [191, 58] width 95 height 6
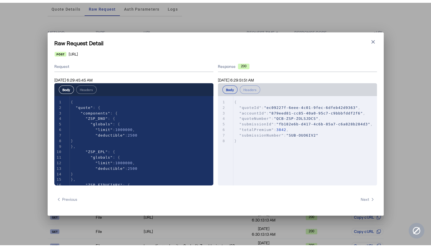
scroll to position [0, 0]
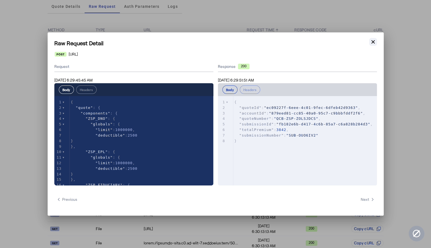
click at [373, 44] on icon "button" at bounding box center [373, 42] width 6 height 6
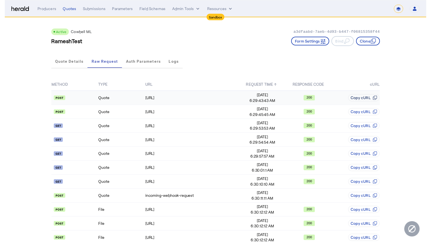
scroll to position [56, 0]
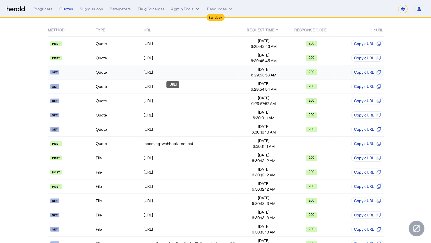
click at [189, 77] on td "https://api.morecowbell.ai/api/quote/v3/da/quote/QCB-ZSP-ZOLSJDCS" at bounding box center [191, 72] width 96 height 14
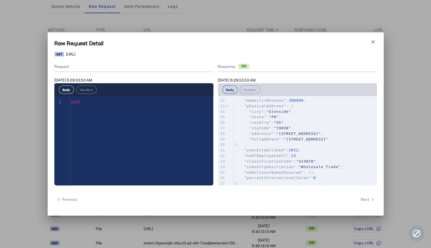
scroll to position [94, 0]
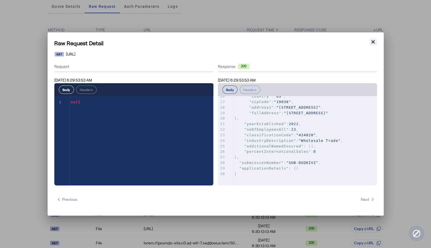
click at [371, 43] on icon "button" at bounding box center [372, 41] width 3 height 3
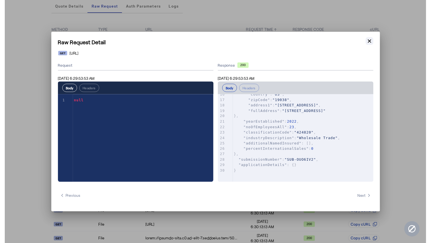
scroll to position [56, 0]
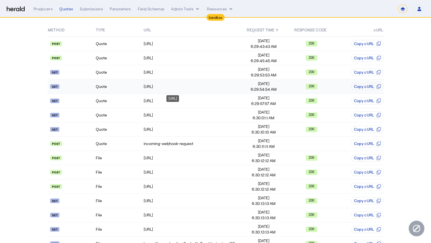
click at [178, 89] on td "https://api.morecowbell.ai/api/quote/v3/da/quote/QCB-ZSP-ZOLSJDCS" at bounding box center [191, 86] width 96 height 14
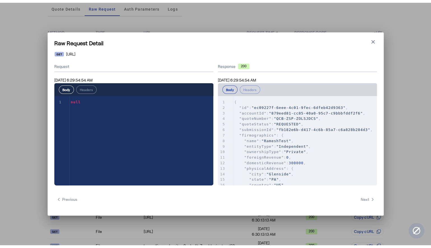
scroll to position [0, 0]
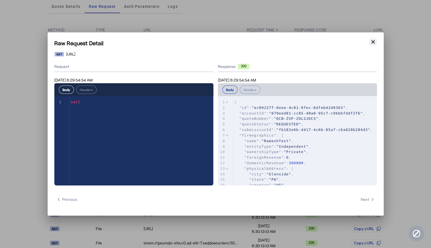
click at [372, 43] on icon "button" at bounding box center [373, 42] width 6 height 6
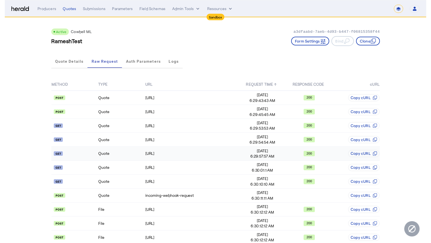
scroll to position [56, 0]
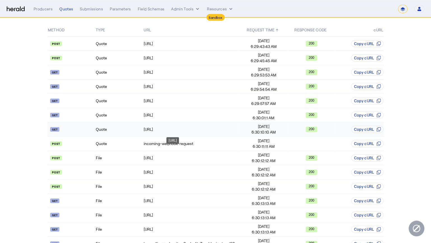
click at [154, 126] on div "https://api.morecowbell.ai/api/quote/v3/da/quote/QCB-ZSP-ZOLSJDCS" at bounding box center [191, 129] width 95 height 6
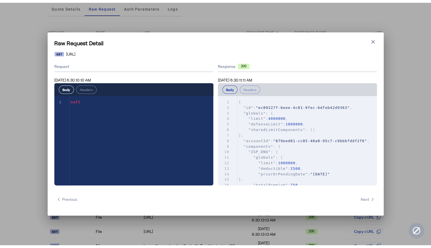
scroll to position [0, 0]
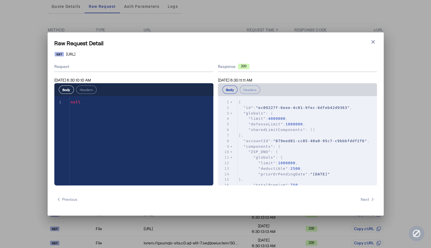
click at [313, 122] on pre ""defenseLimit" : 1000000 ," at bounding box center [306, 125] width 139 height 6
click at [318, 127] on pre ""sharedLimitComponents" : []" at bounding box center [306, 130] width 139 height 6
click at [313, 125] on pre ""defenseLimit" : 1000000 ," at bounding box center [306, 125] width 139 height 6
click at [297, 119] on pre ""limit" : 4000000 ," at bounding box center [306, 119] width 139 height 6
click at [314, 125] on pre ""defenseLimit" : 1000000 ," at bounding box center [306, 125] width 139 height 6
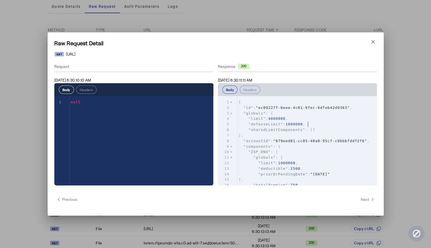
click at [320, 130] on pre ""sharedLimitComponents" : []" at bounding box center [306, 130] width 139 height 6
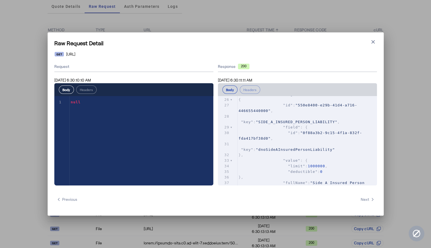
click at [367, 42] on h1 "Raw Request Detail" at bounding box center [215, 43] width 322 height 8
click at [371, 43] on icon "button" at bounding box center [373, 42] width 6 height 6
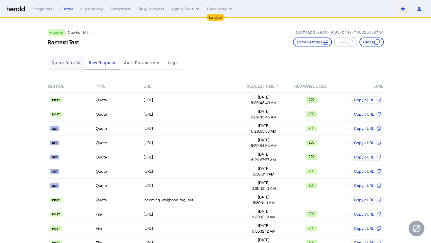
click at [73, 66] on span "Quote Details" at bounding box center [65, 62] width 29 height 13
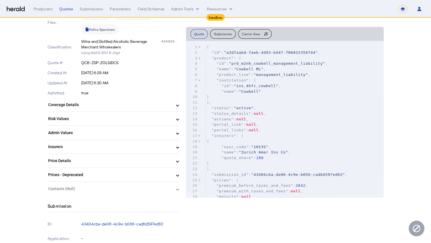
click at [127, 98] on mat-expansion-panel-header "Coverage Details" at bounding box center [114, 104] width 132 height 13
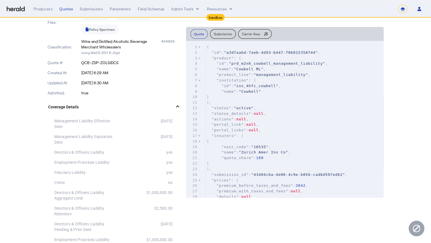
click at [127, 98] on mat-expansion-panel-header "Coverage Details" at bounding box center [114, 107] width 132 height 18
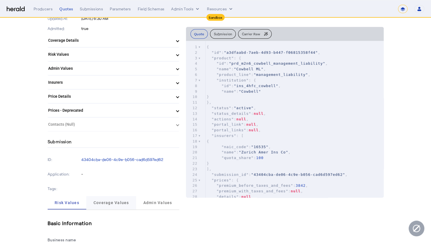
click at [113, 201] on span "Coverage Values" at bounding box center [111, 203] width 36 height 4
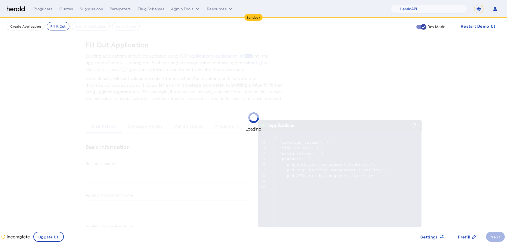
select select "pfm_2v8p_herald_api"
select select "*******"
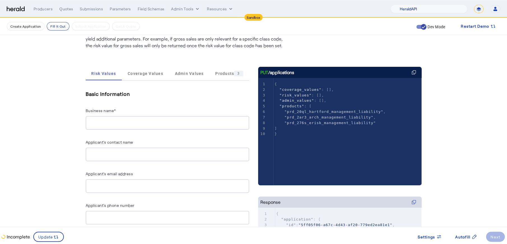
scroll to position [70, 0]
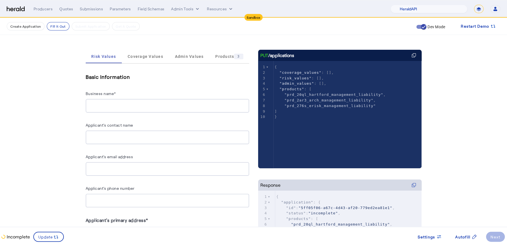
click at [152, 56] on span "Coverage Values" at bounding box center [146, 57] width 36 height 4
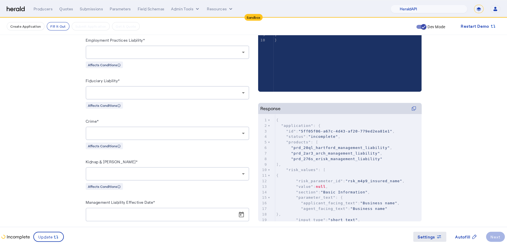
scroll to position [146, 0]
click at [445, 234] on span at bounding box center [429, 236] width 33 height 13
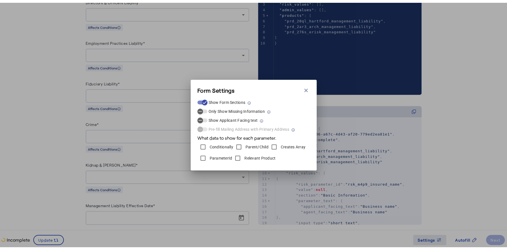
scroll to position [0, 0]
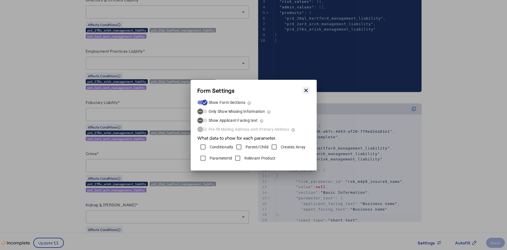
click at [304, 88] on icon "button" at bounding box center [306, 91] width 6 height 6
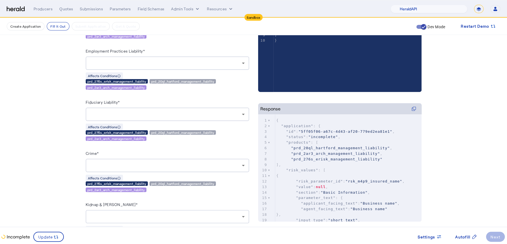
click at [27, 153] on fill-application-step "Create Application Fill it Out Submit Application Get A Quote Dev Mode Restart …" at bounding box center [253, 96] width 507 height 448
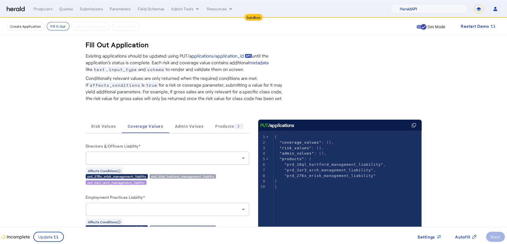
click at [16, 6] on img at bounding box center [16, 8] width 18 height 5
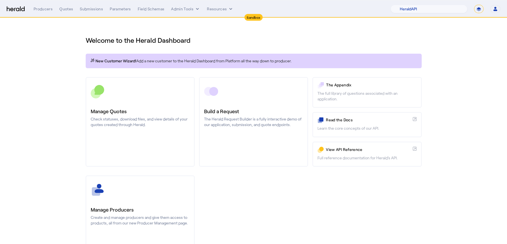
click at [264, 214] on div "Manage Producers Create and manage producers and give them access to products, …" at bounding box center [254, 221] width 336 height 90
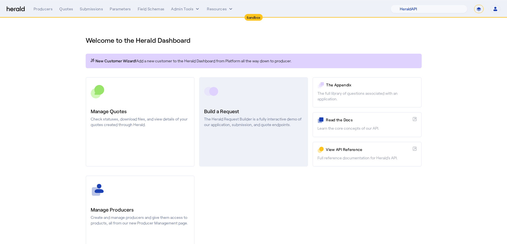
click at [249, 149] on link "Build a Request The Herald Request Builder is a fully interactive demo of our a…" at bounding box center [253, 122] width 109 height 90
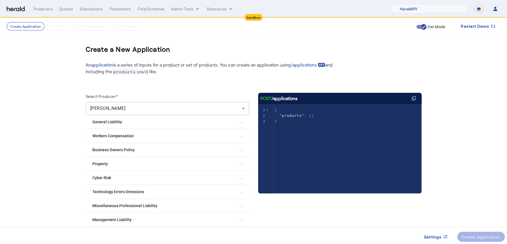
click at [46, 137] on create-application-step "Create Application Fill it Out Submit Application Get A Quote Dev Mode Restart …" at bounding box center [253, 144] width 507 height 252
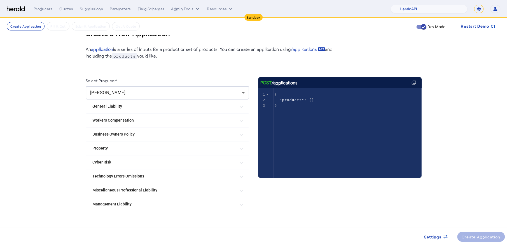
click at [153, 201] on Liability "Management Liability" at bounding box center [163, 204] width 143 height 6
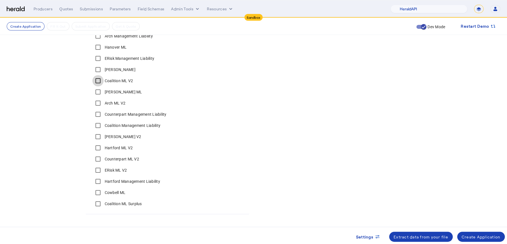
scroll to position [212, 0]
click at [471, 236] on div "Create Application" at bounding box center [480, 237] width 39 height 6
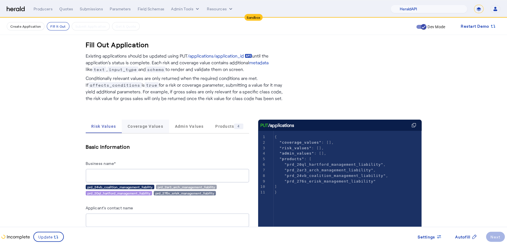
click at [146, 131] on span "Coverage Values" at bounding box center [146, 126] width 36 height 13
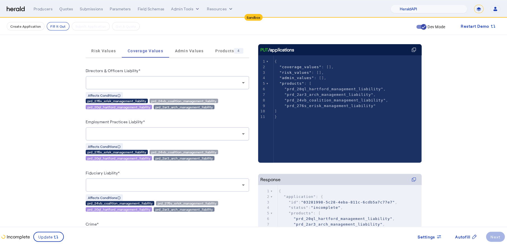
scroll to position [81, 0]
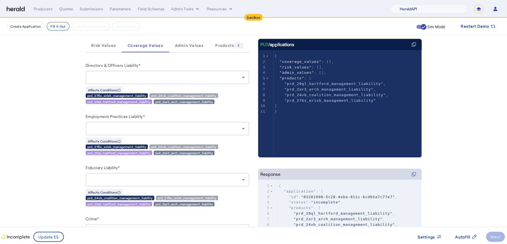
click at [223, 203] on div "prd_24vb_coalition_management_liability prd_276s_erisk_management_liability prd…" at bounding box center [167, 201] width 163 height 11
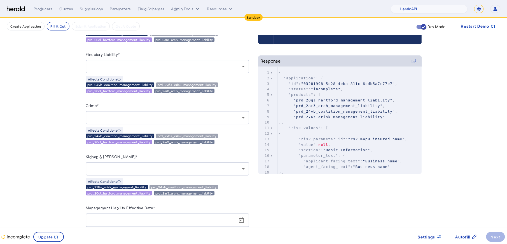
scroll to position [80, 0]
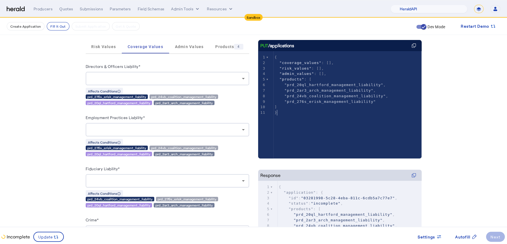
click at [326, 110] on pre "}" at bounding box center [350, 113] width 154 height 6
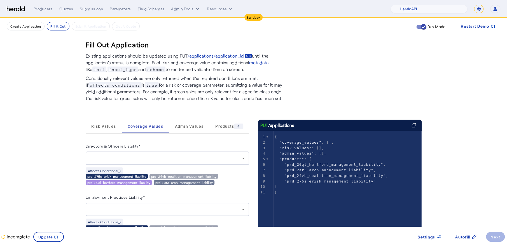
scroll to position [0, 0]
click at [14, 10] on img at bounding box center [16, 8] width 18 height 5
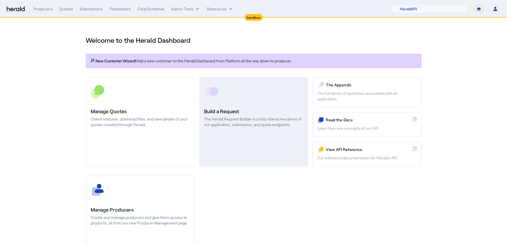
click at [266, 122] on p "The Herald Request Builder is a fully interactive demo of our application, subm…" at bounding box center [253, 121] width 99 height 11
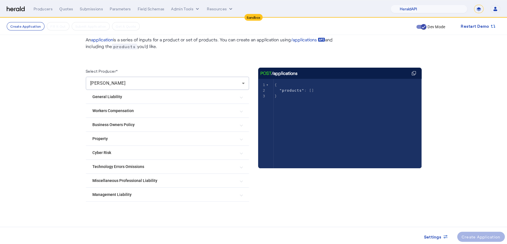
click at [144, 199] on mat-expansion-panel-header "Management Liability" at bounding box center [167, 194] width 163 height 13
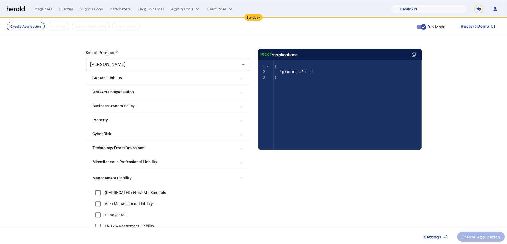
scroll to position [151, 0]
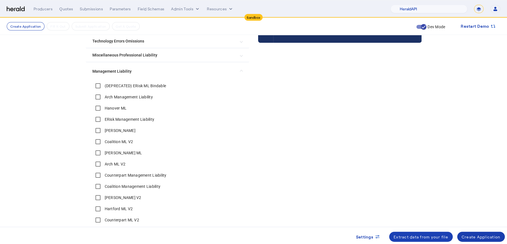
click at [474, 238] on div "Create Application" at bounding box center [480, 237] width 39 height 6
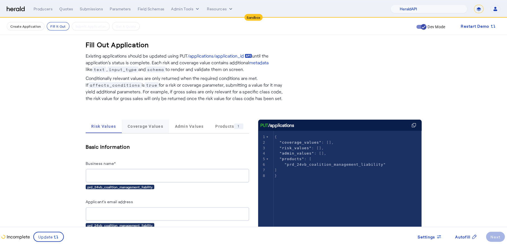
click at [139, 128] on span "Coverage Values" at bounding box center [146, 126] width 36 height 13
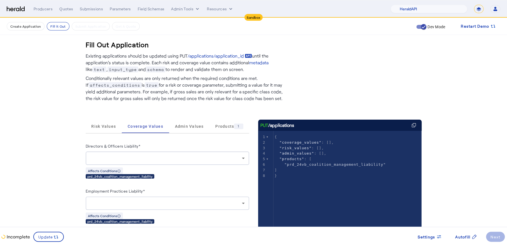
click at [10, 10] on img at bounding box center [16, 8] width 18 height 5
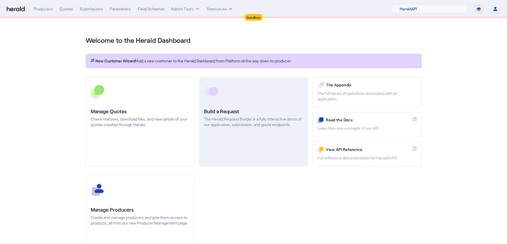
click at [233, 110] on h3 "Build a Request" at bounding box center [253, 111] width 99 height 8
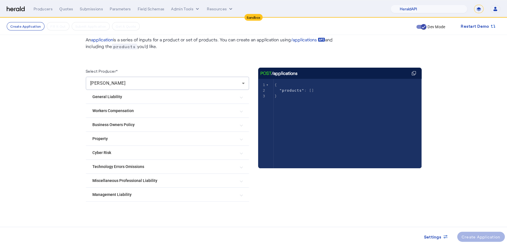
click at [144, 199] on mat-expansion-panel-header "Management Liability" at bounding box center [167, 194] width 163 height 13
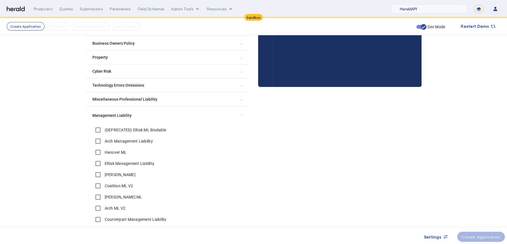
scroll to position [167, 0]
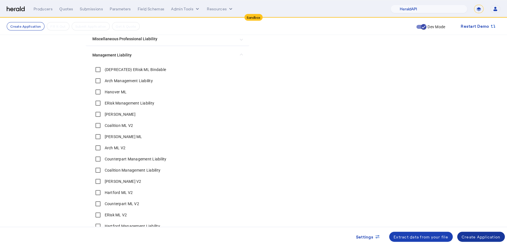
click at [480, 237] on div "Create Application" at bounding box center [480, 237] width 39 height 6
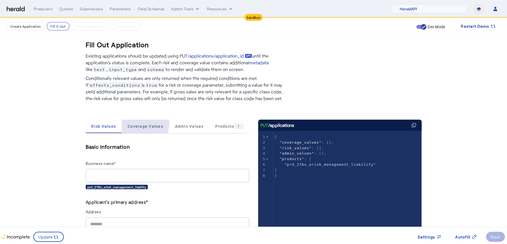
click at [142, 122] on span "Coverage Values" at bounding box center [146, 126] width 36 height 13
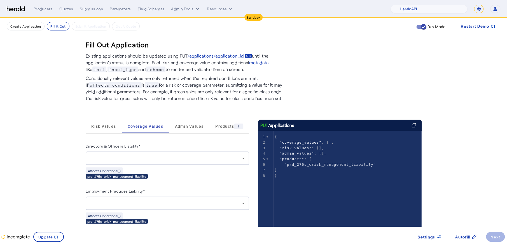
click at [12, 11] on img at bounding box center [16, 8] width 18 height 5
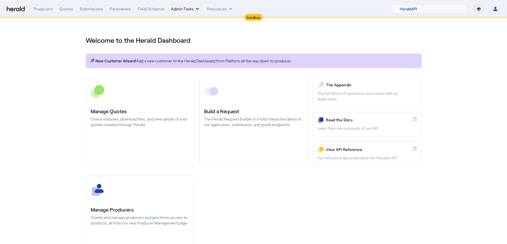
click at [189, 8] on button "Admin Tools" at bounding box center [185, 9] width 29 height 6
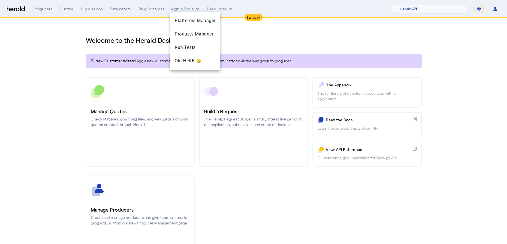
click at [149, 29] on div at bounding box center [253, 122] width 507 height 244
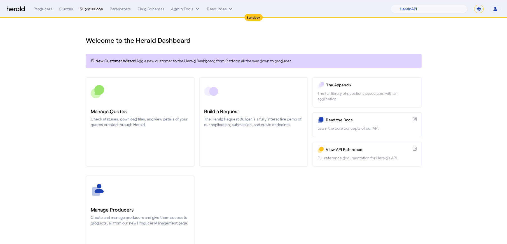
click at [85, 10] on div "Submissions" at bounding box center [91, 9] width 23 height 6
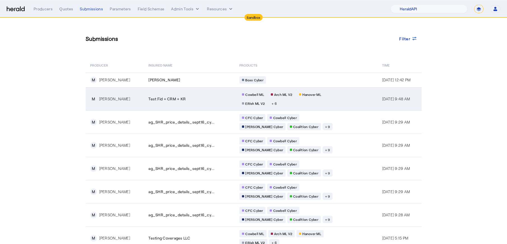
click at [209, 93] on td "Test Fid + CRM + KR" at bounding box center [189, 98] width 91 height 23
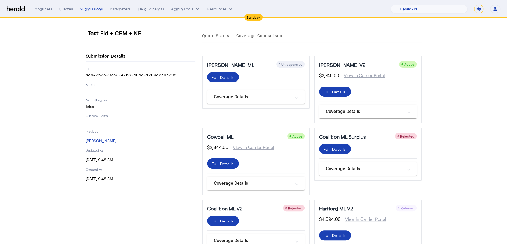
click at [134, 77] on p "add47673-97c2-47b8-a05c-17093255e798" at bounding box center [141, 75] width 110 height 6
copy p "add47673-97c2-47b8-a05c-17093255e798"
click at [157, 186] on div "Test Fid + CRM + KR Submission Details ID add47673-97c2-47b8-a05c-17093255e798 …" at bounding box center [141, 220] width 110 height 382
